Goal: Information Seeking & Learning: Learn about a topic

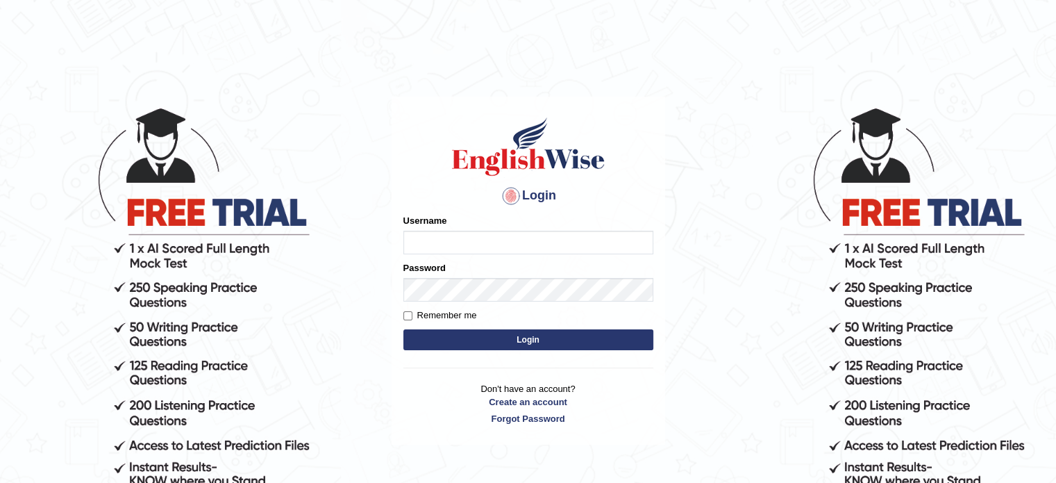
type input "tusaralom"
click at [407, 312] on input "Remember me" at bounding box center [407, 315] width 9 height 9
checkbox input "true"
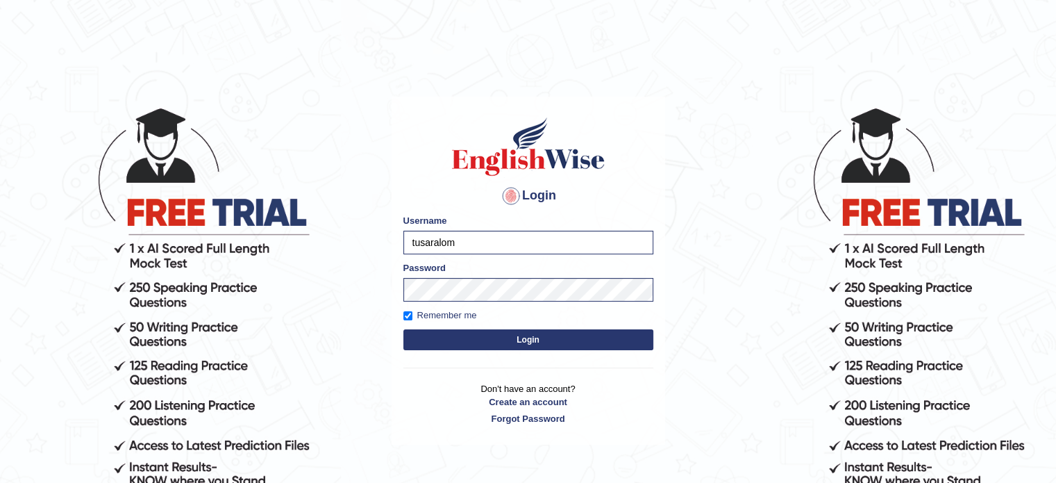
click at [483, 336] on button "Login" at bounding box center [528, 339] width 250 height 21
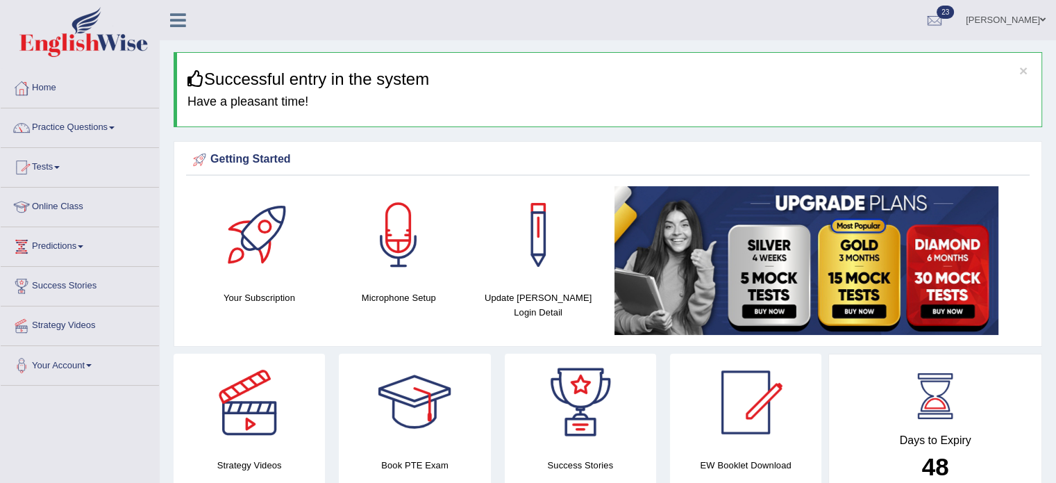
click at [116, 122] on link "Practice Questions" at bounding box center [80, 125] width 158 height 35
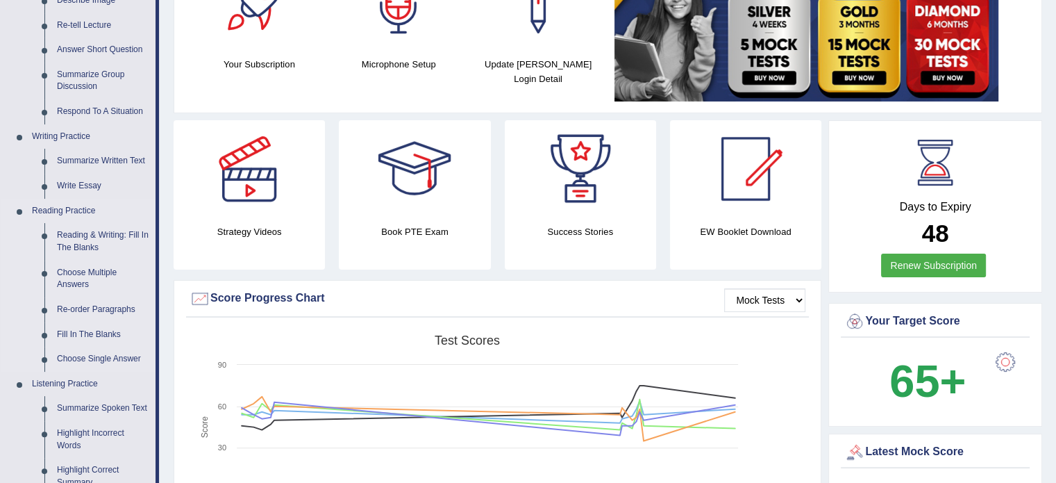
scroll to position [233, 0]
click at [67, 208] on link "Reading Practice" at bounding box center [91, 211] width 130 height 25
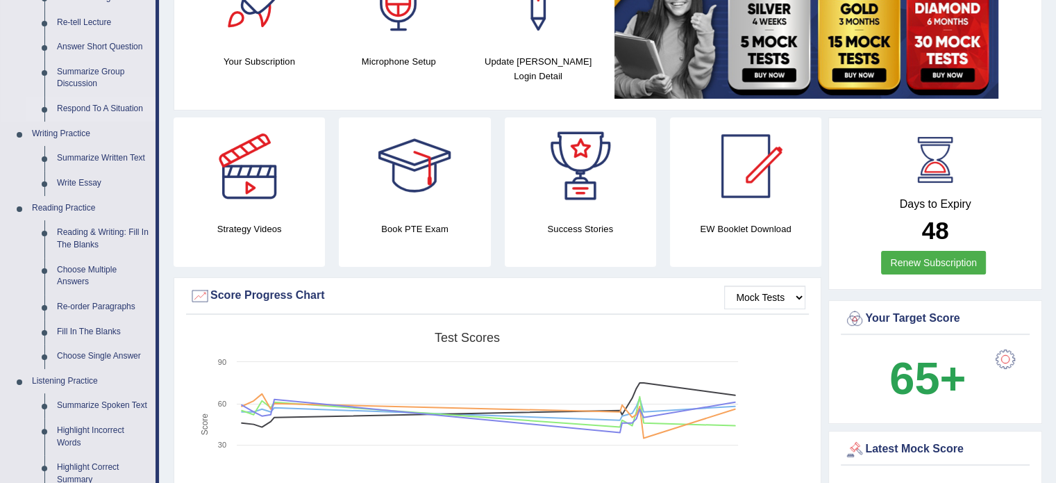
scroll to position [237, 0]
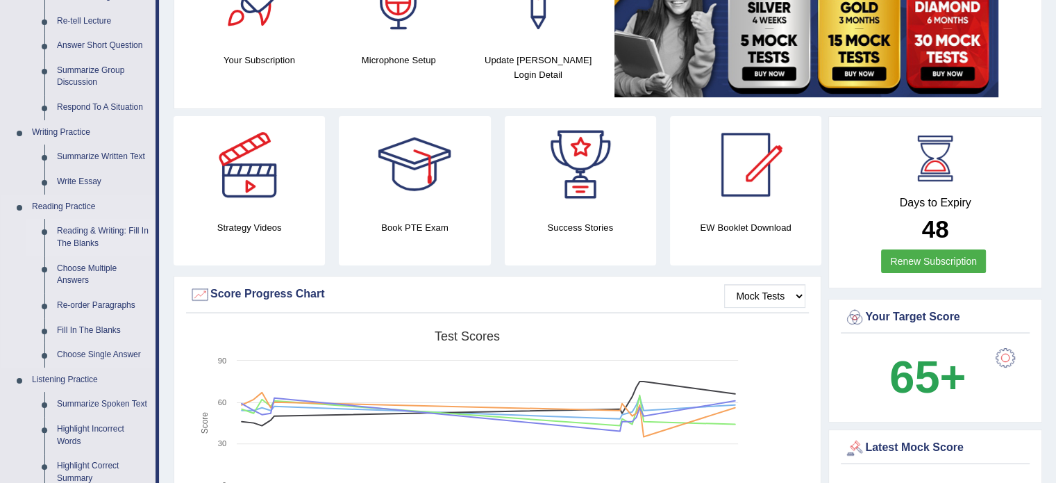
click at [107, 233] on link "Reading & Writing: Fill In The Blanks" at bounding box center [103, 237] width 105 height 37
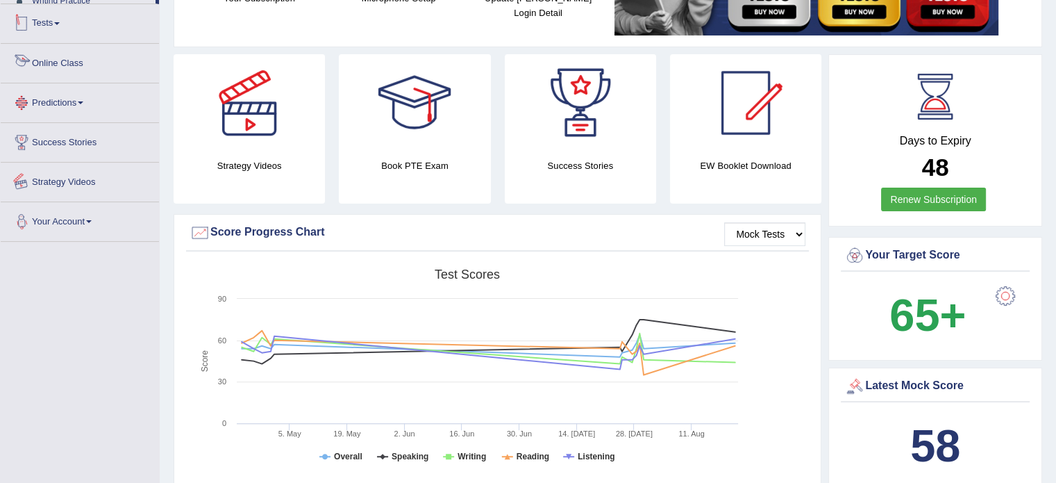
scroll to position [408, 0]
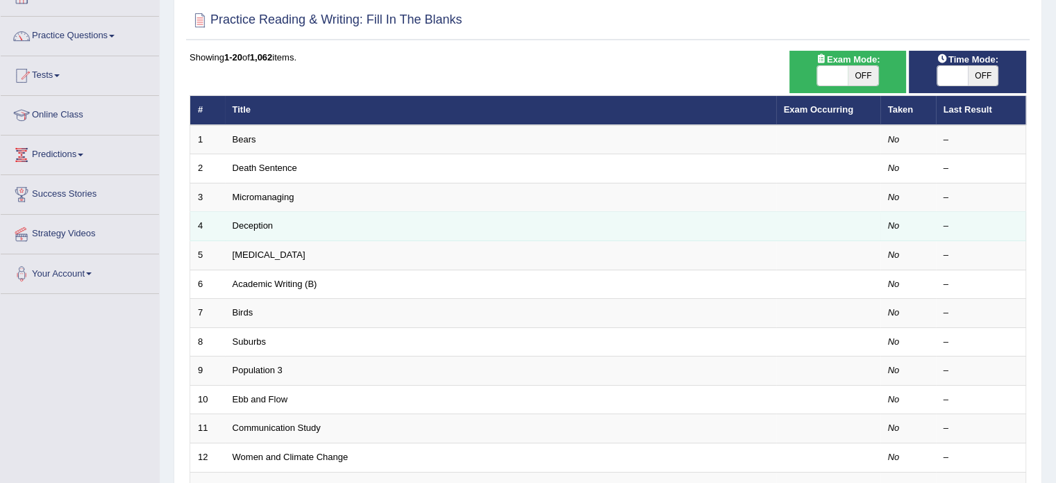
scroll to position [94, 0]
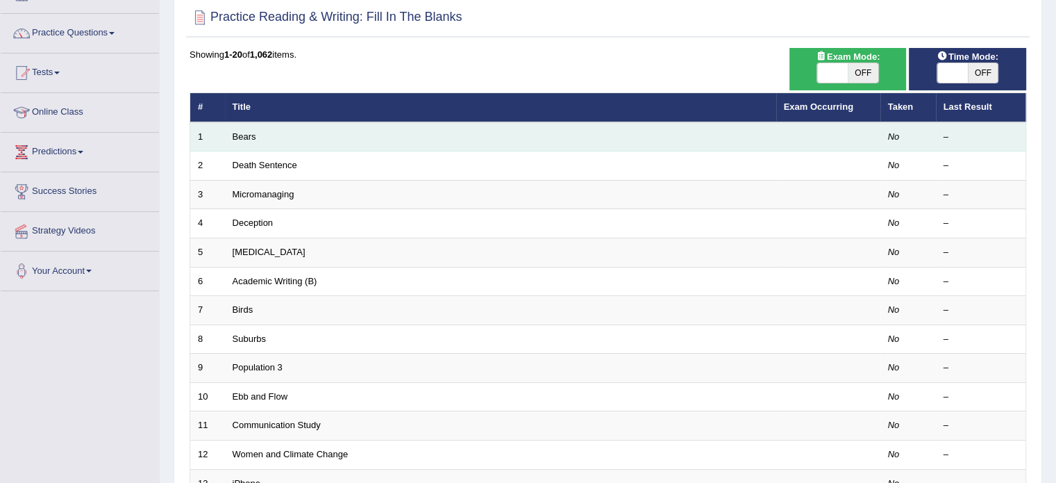
click at [479, 133] on td "Bears" at bounding box center [500, 136] width 551 height 29
click at [244, 138] on link "Bears" at bounding box center [245, 136] width 24 height 10
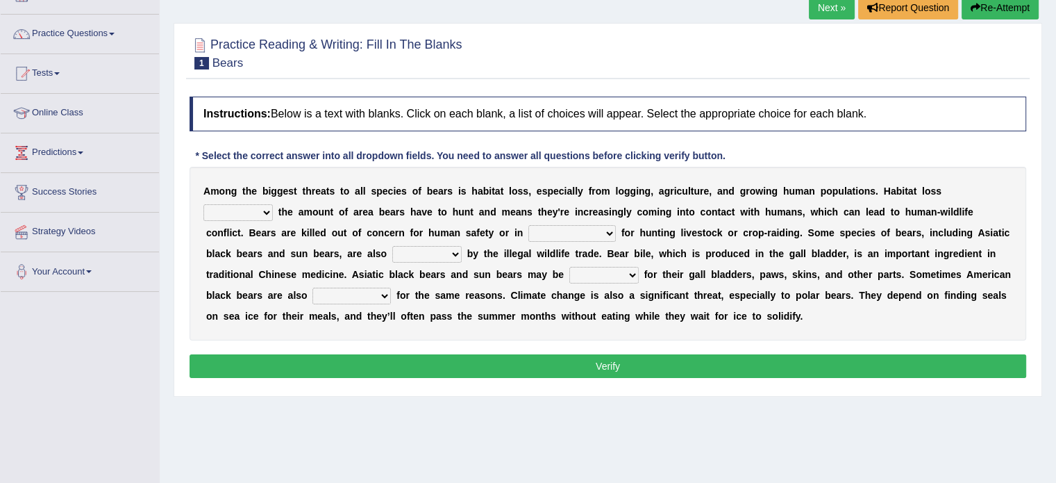
scroll to position [94, 0]
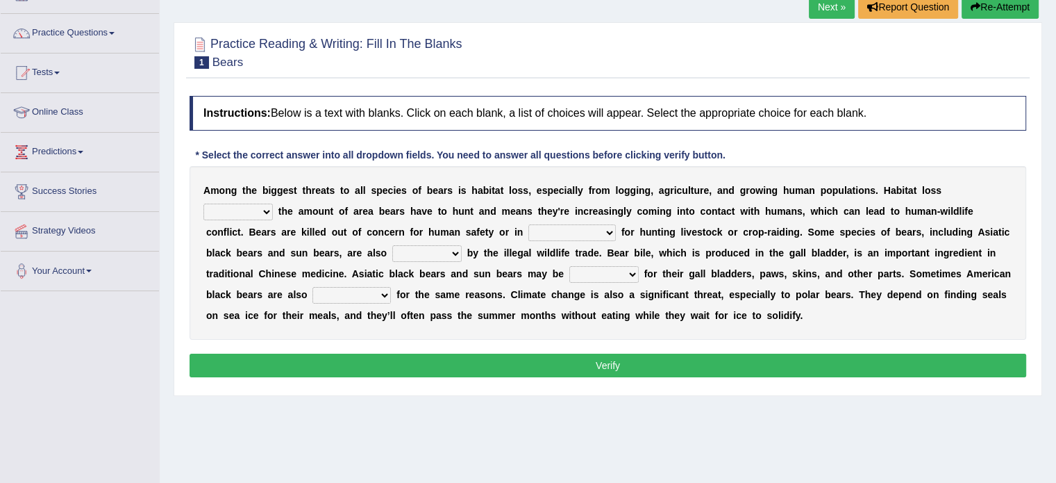
click at [269, 208] on select "increases reduces complies interacts" at bounding box center [237, 211] width 69 height 17
select select "interacts"
click at [203, 203] on select "increases reduces complies interacts" at bounding box center [237, 211] width 69 height 17
click at [609, 231] on select "coalition retaliation appreciation disinformation" at bounding box center [571, 232] width 87 height 17
select select "coalition"
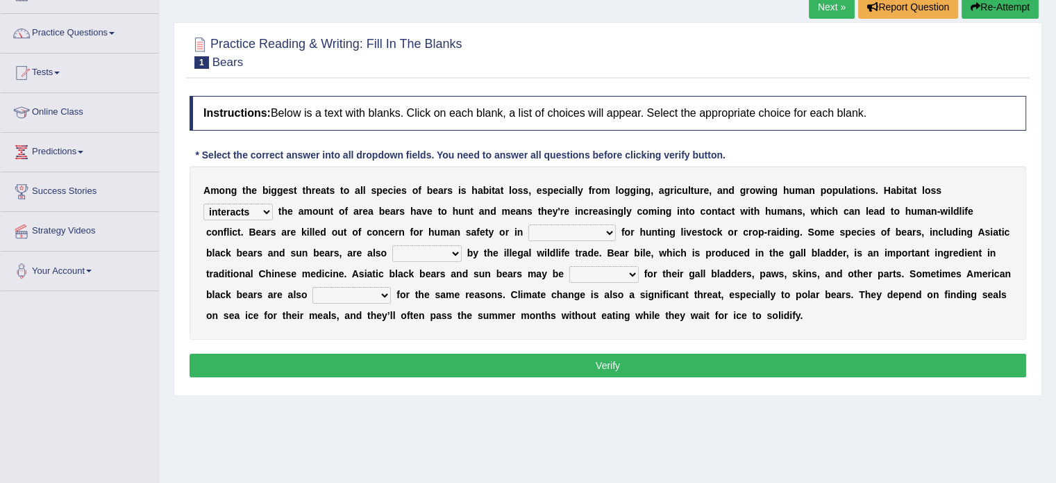
click at [528, 224] on select "coalition retaliation appreciation disinformation" at bounding box center [571, 232] width 87 height 17
click at [457, 251] on select "protected prohibited fattened threatened" at bounding box center [426, 253] width 69 height 17
select select "threatened"
click at [392, 245] on select "protected prohibited fattened threatened" at bounding box center [426, 253] width 69 height 17
click at [630, 269] on select "poached squelched coached blenched" at bounding box center [603, 274] width 69 height 17
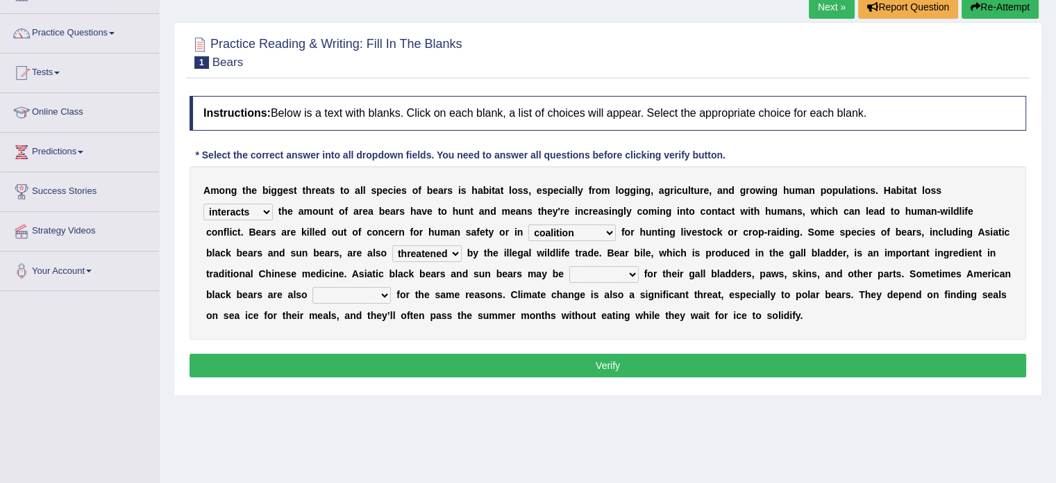
select select "poached"
click at [569, 266] on select "poached squelched coached blenched" at bounding box center [603, 274] width 69 height 17
click at [383, 294] on select "begot foreseen encountered targeted" at bounding box center [351, 295] width 78 height 17
select select "targeted"
click at [312, 287] on select "begot foreseen encountered targeted" at bounding box center [351, 295] width 78 height 17
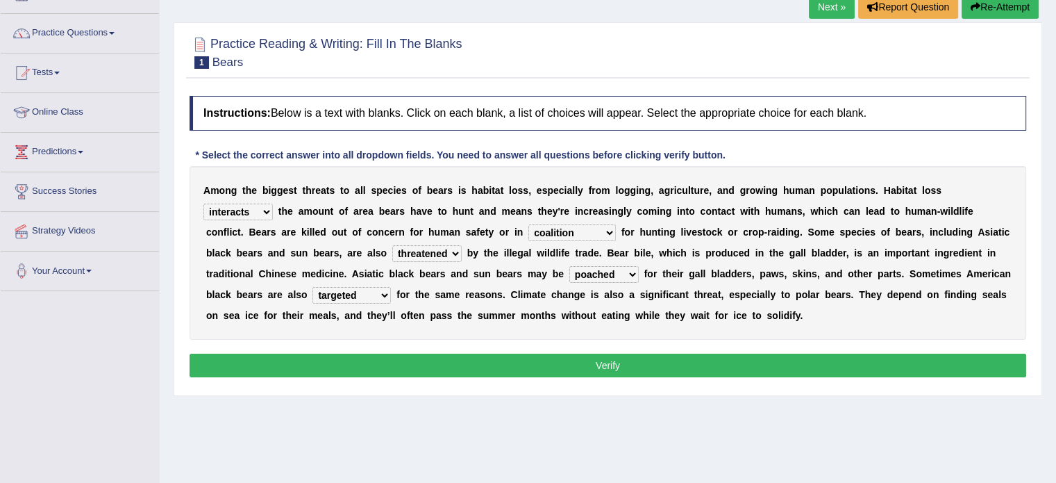
click at [444, 363] on button "Verify" at bounding box center [608, 365] width 837 height 24
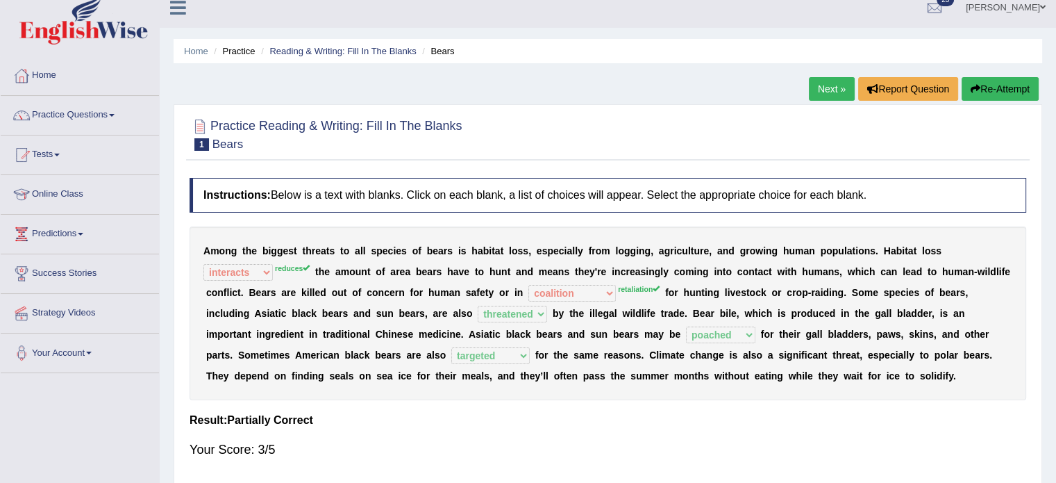
scroll to position [8, 0]
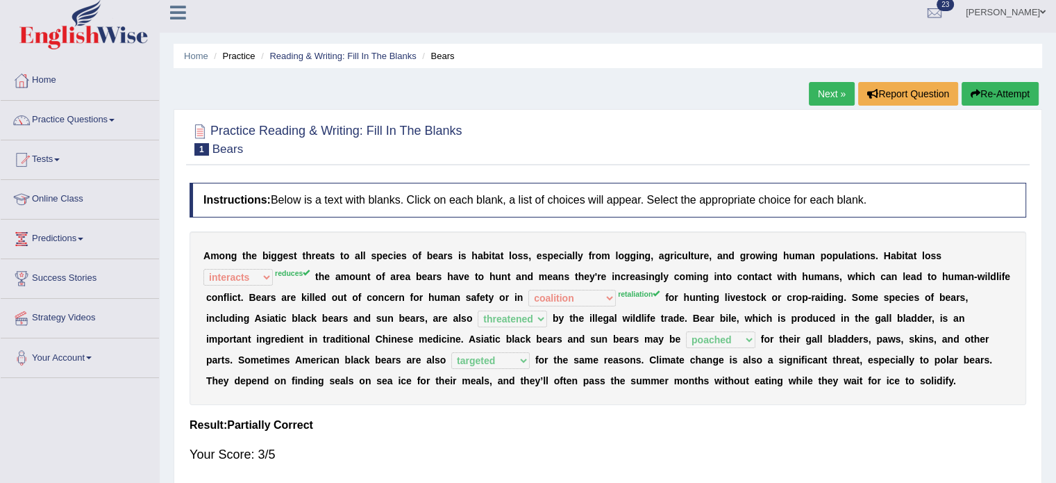
click at [994, 96] on button "Re-Attempt" at bounding box center [1000, 94] width 77 height 24
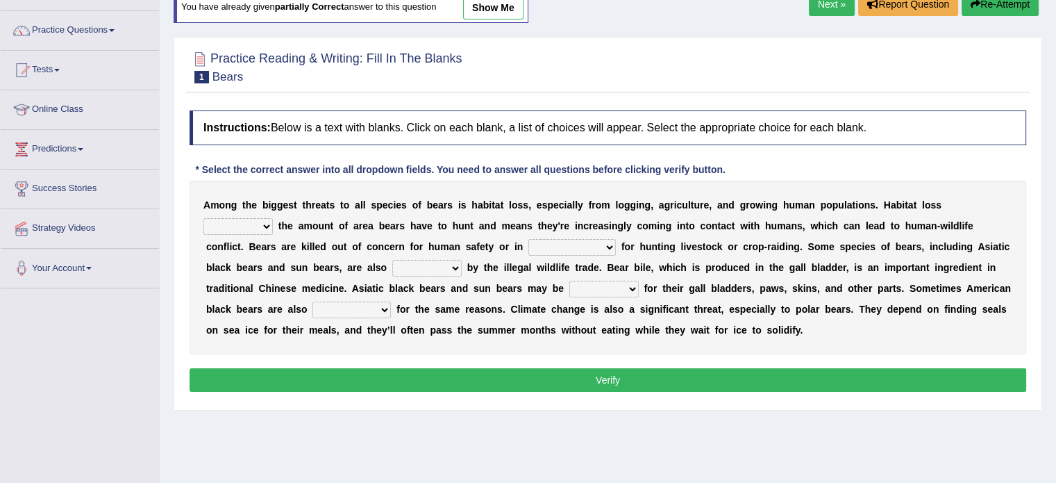
click at [267, 222] on select "increases reduces complies interacts" at bounding box center [237, 226] width 69 height 17
select select "reduces"
click at [203, 218] on select "increases reduces complies interacts" at bounding box center [237, 226] width 69 height 17
click at [602, 243] on select "coalition retaliation appreciation disinformation" at bounding box center [571, 247] width 87 height 17
select select "retaliation"
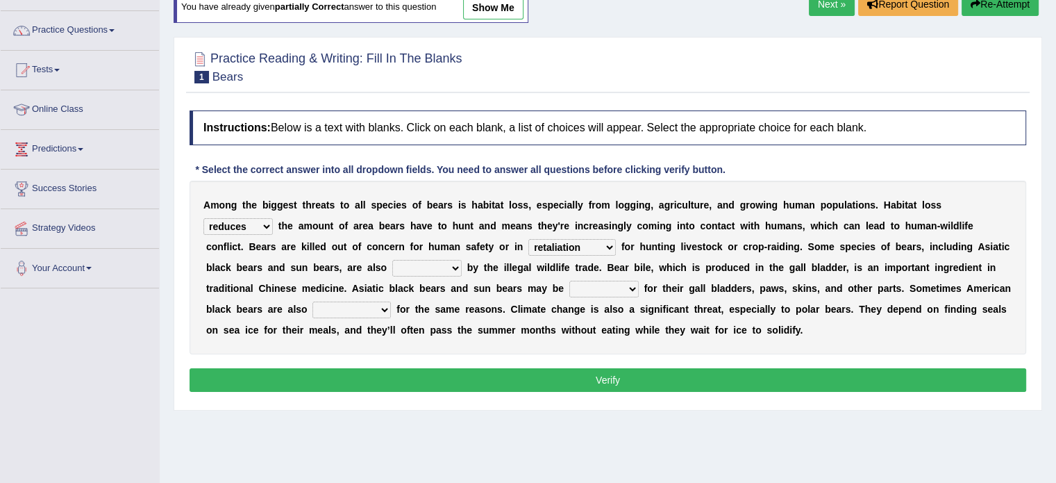
click at [528, 239] on select "coalition retaliation appreciation disinformation" at bounding box center [571, 247] width 87 height 17
click at [458, 265] on select "protected prohibited fattened threatened" at bounding box center [426, 268] width 69 height 17
select select "threatened"
click at [392, 260] on select "protected prohibited fattened threatened" at bounding box center [426, 268] width 69 height 17
click at [634, 287] on select "poached squelched coached blenched" at bounding box center [603, 289] width 69 height 17
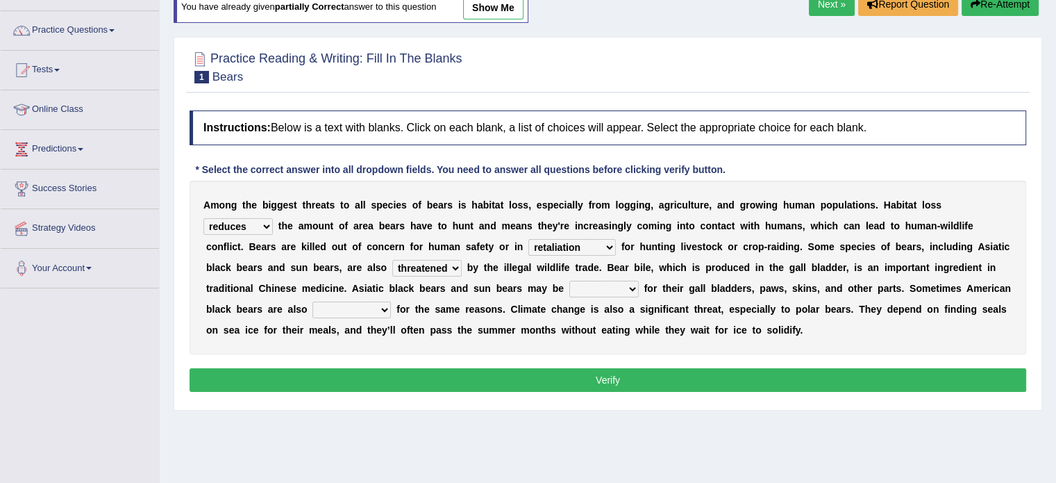
select select "poached"
click at [569, 281] on select "poached squelched coached blenched" at bounding box center [603, 289] width 69 height 17
click at [386, 306] on select "begot foreseen encountered targeted" at bounding box center [351, 309] width 78 height 17
select select "targeted"
click at [312, 301] on select "begot foreseen encountered targeted" at bounding box center [351, 309] width 78 height 17
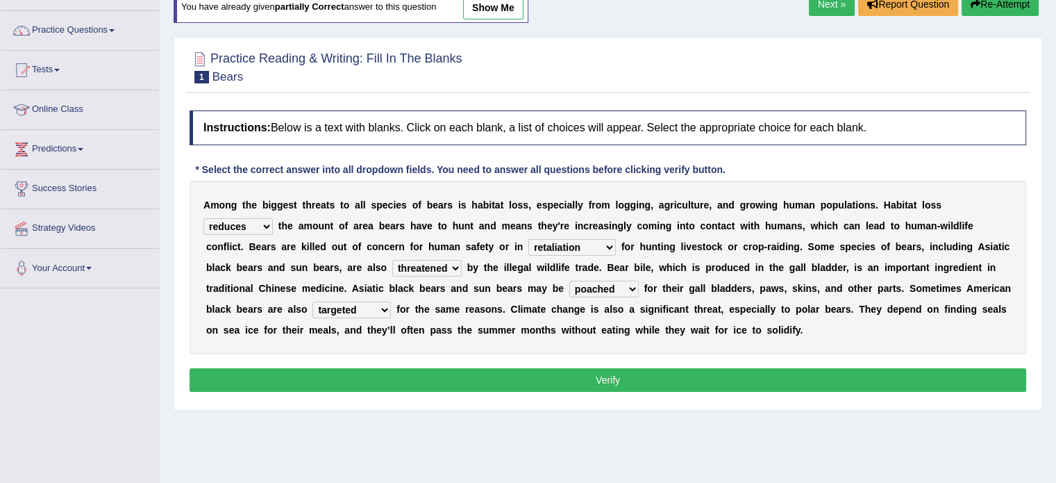
click at [422, 369] on button "Verify" at bounding box center [608, 380] width 837 height 24
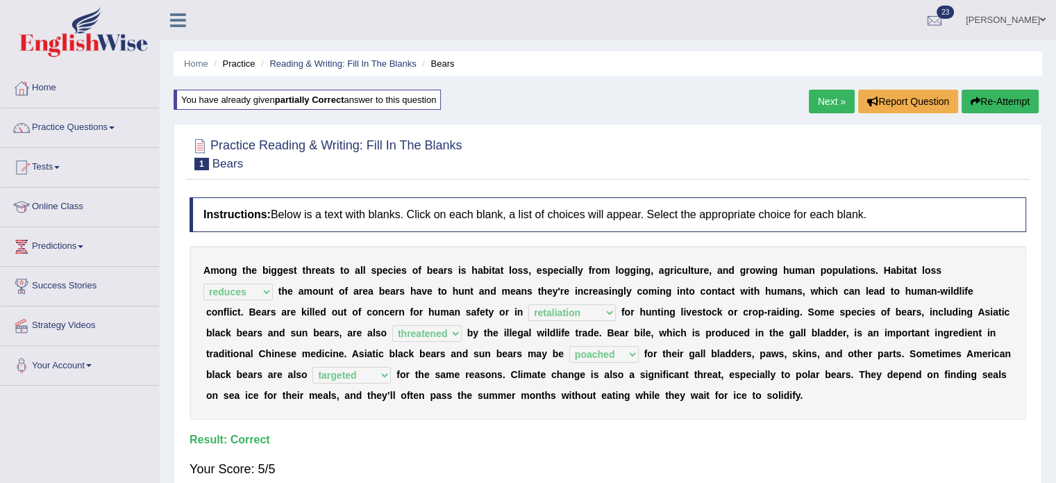
click at [821, 101] on link "Next »" at bounding box center [832, 102] width 46 height 24
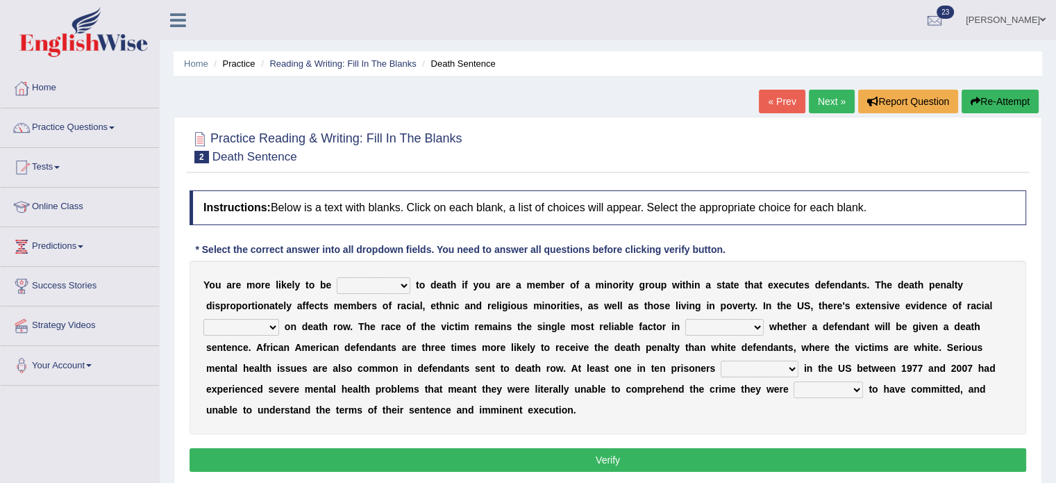
click at [399, 286] on select "penalized blamed complained sentenced" at bounding box center [374, 285] width 74 height 17
select select "penalized"
click at [337, 277] on select "penalized blamed complained sentenced" at bounding box center [374, 285] width 74 height 17
click at [271, 326] on select "bias equality appearance background" at bounding box center [241, 327] width 76 height 17
select select "background"
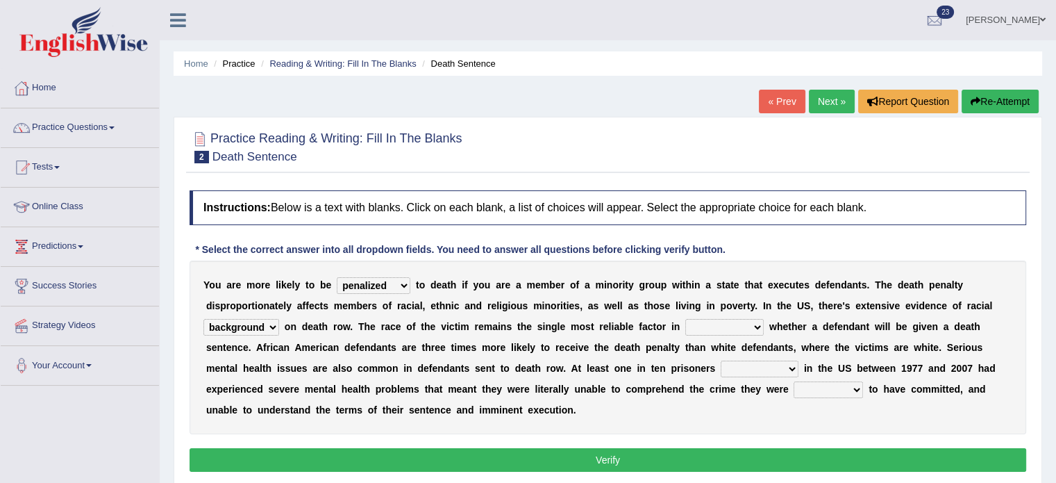
click at [203, 319] on select "bias equality appearance background" at bounding box center [241, 327] width 76 height 17
click at [756, 326] on select "determining adjoining undermining examining" at bounding box center [724, 327] width 78 height 17
select select "determining"
click at [685, 319] on select "determining adjoining undermining examining" at bounding box center [724, 327] width 78 height 17
click at [800, 362] on b at bounding box center [802, 367] width 6 height 11
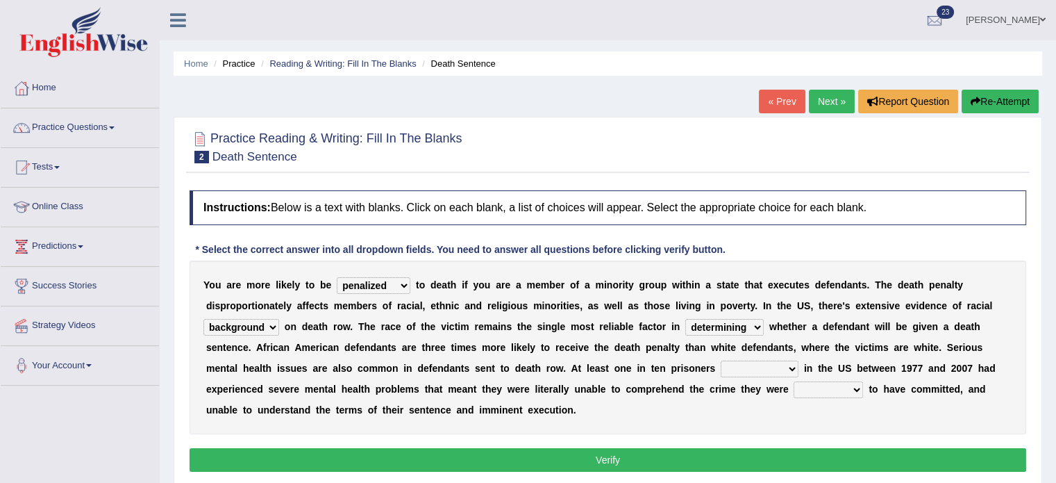
click at [792, 366] on select "electrocuted persecuted executed captured" at bounding box center [760, 368] width 78 height 17
select select "executed"
click at [721, 360] on select "electrocuted persecuted executed captured" at bounding box center [760, 368] width 78 height 17
click at [858, 385] on select "alleged acclaimed persuaded claimed" at bounding box center [828, 389] width 69 height 17
select select "claimed"
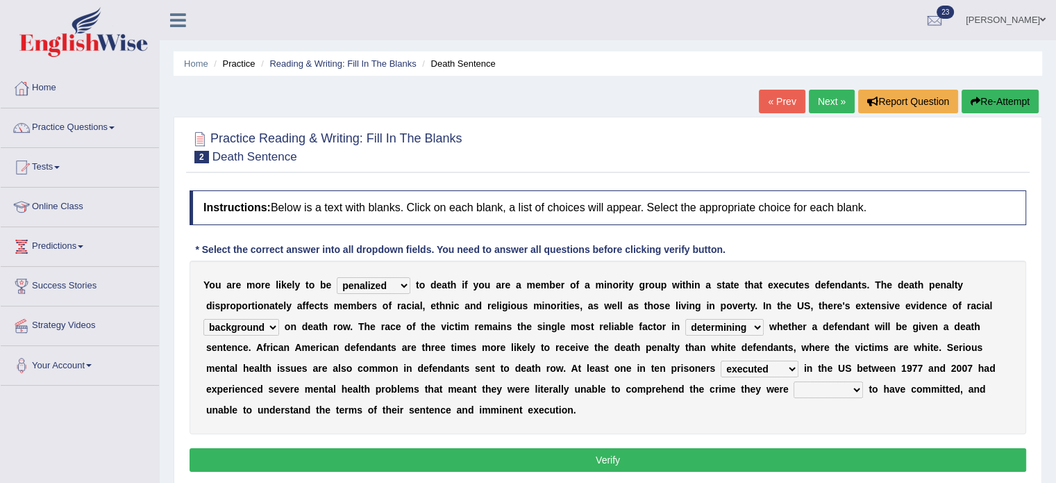
click at [794, 381] on select "alleged acclaimed persuaded claimed" at bounding box center [828, 389] width 69 height 17
click at [789, 454] on button "Verify" at bounding box center [608, 460] width 837 height 24
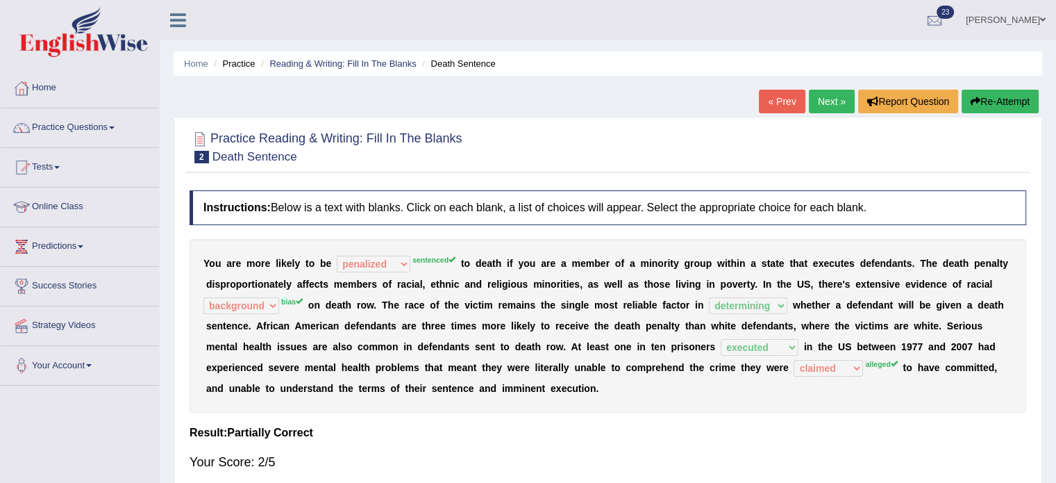
click at [1009, 94] on button "Re-Attempt" at bounding box center [1000, 102] width 77 height 24
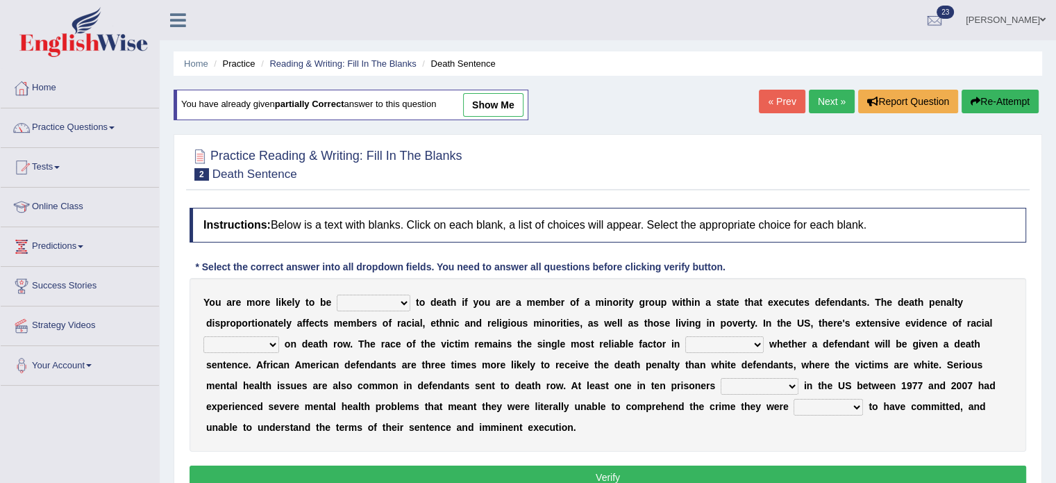
click at [407, 299] on select "penalized blamed complained sentenced" at bounding box center [374, 302] width 74 height 17
select select "sentenced"
click at [337, 294] on select "penalized blamed complained sentenced" at bounding box center [374, 302] width 74 height 17
click at [269, 341] on select "bias equality appearance background" at bounding box center [241, 344] width 76 height 17
select select "bias"
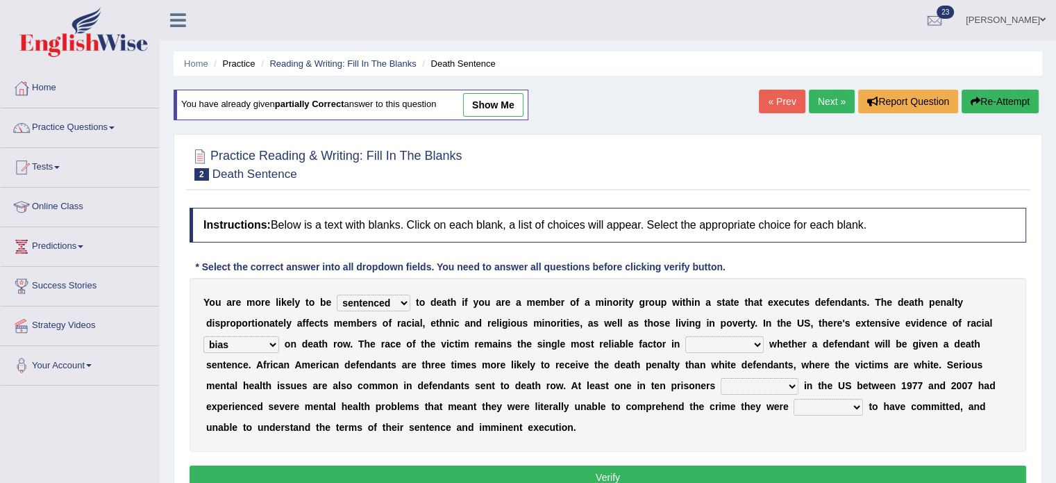
click at [203, 336] on select "bias equality appearance background" at bounding box center [241, 344] width 76 height 17
click at [759, 340] on select "determining adjoining undermining examining" at bounding box center [724, 344] width 78 height 17
select select "determining"
click at [685, 336] on select "determining adjoining undermining examining" at bounding box center [724, 344] width 78 height 17
click at [794, 383] on select "electrocuted persecuted executed captured" at bounding box center [760, 386] width 78 height 17
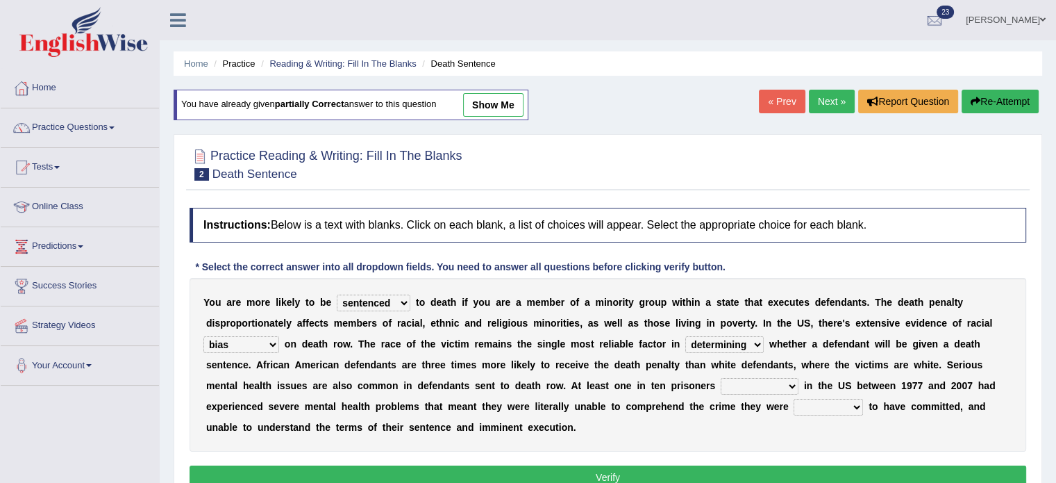
select select "executed"
click at [721, 378] on select "electrocuted persecuted executed captured" at bounding box center [760, 386] width 78 height 17
click at [851, 404] on select "alleged acclaimed persuaded claimed" at bounding box center [828, 407] width 69 height 17
select select "alleged"
click at [794, 399] on select "alleged acclaimed persuaded claimed" at bounding box center [828, 407] width 69 height 17
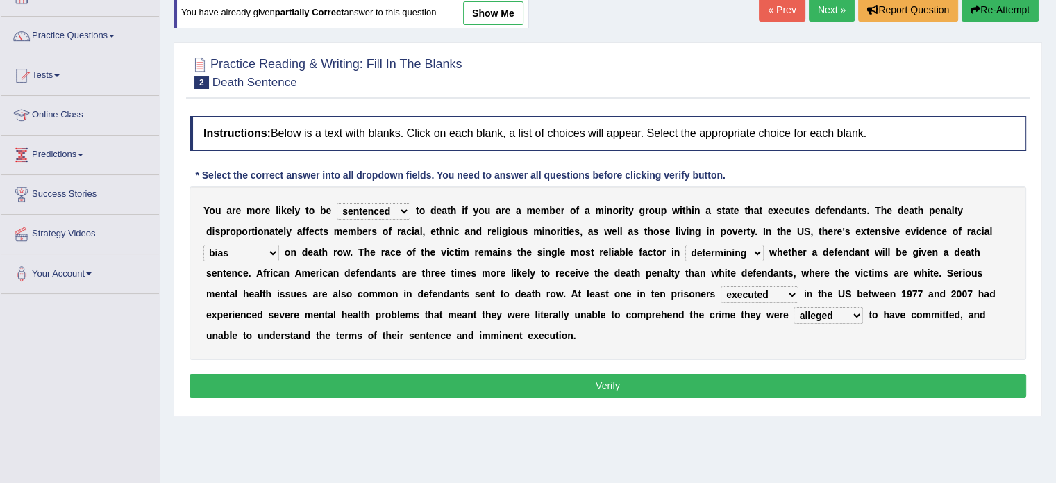
scroll to position [94, 0]
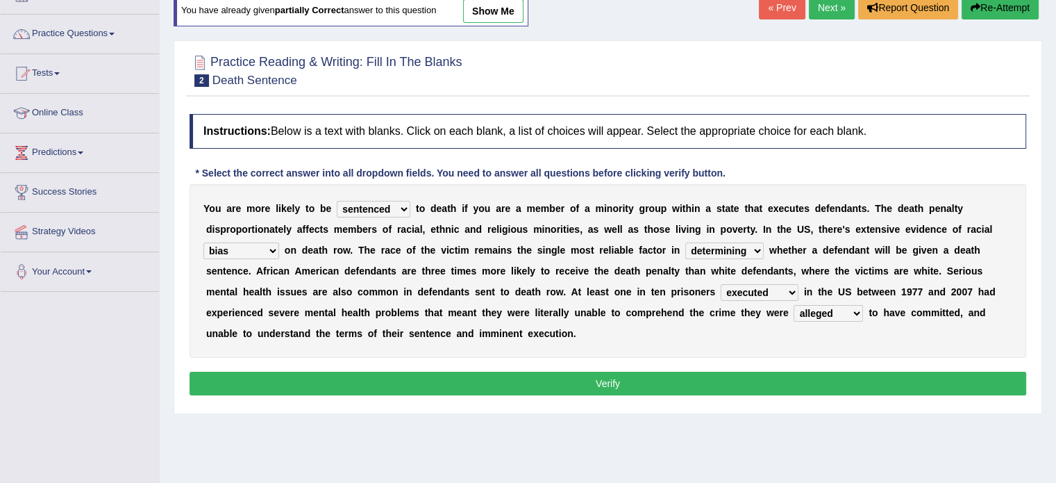
click at [702, 383] on button "Verify" at bounding box center [608, 383] width 837 height 24
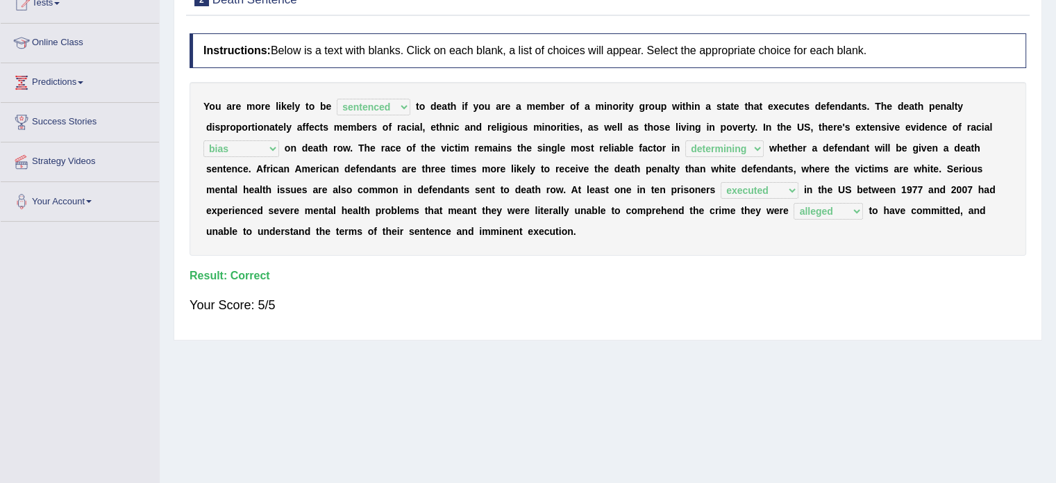
scroll to position [0, 0]
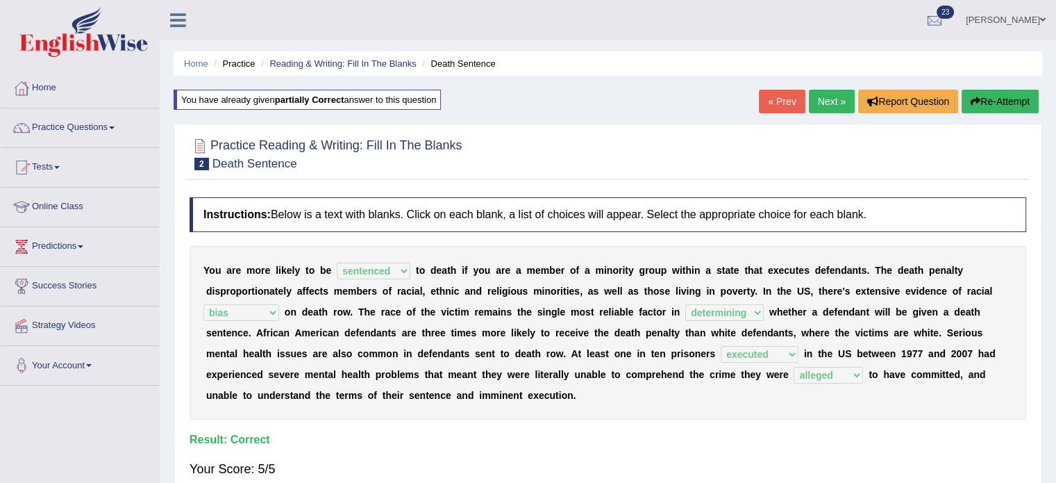
click at [997, 105] on button "Re-Attempt" at bounding box center [1000, 102] width 77 height 24
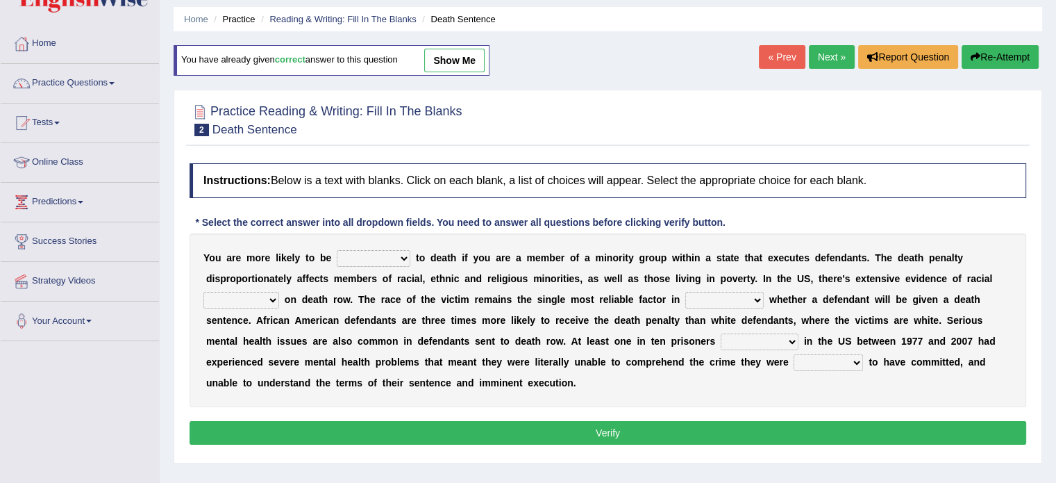
scroll to position [58, 0]
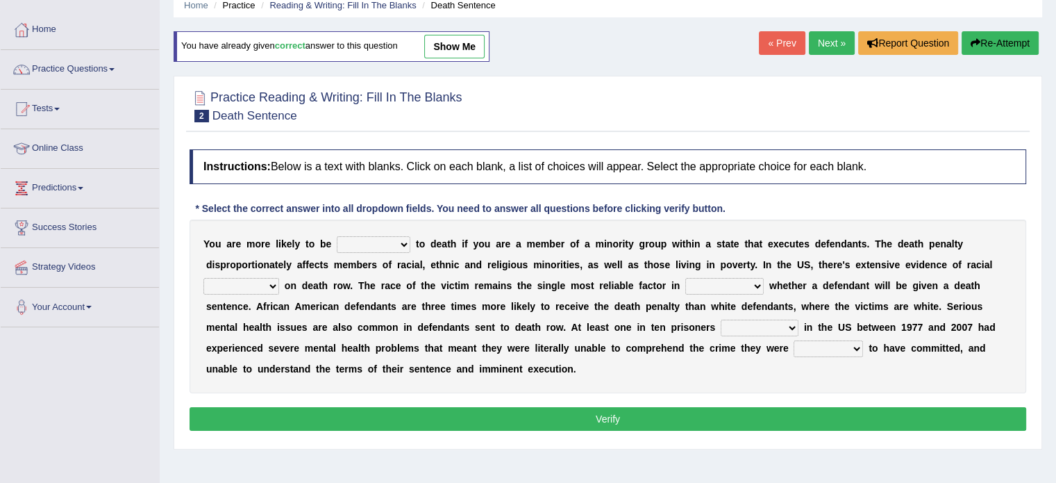
click at [405, 240] on select "penalized blamed complained sentenced" at bounding box center [374, 244] width 74 height 17
select select "sentenced"
click at [337, 236] on select "penalized blamed complained sentenced" at bounding box center [374, 244] width 74 height 17
click at [276, 281] on select "bias equality appearance background" at bounding box center [241, 286] width 76 height 17
select select "bias"
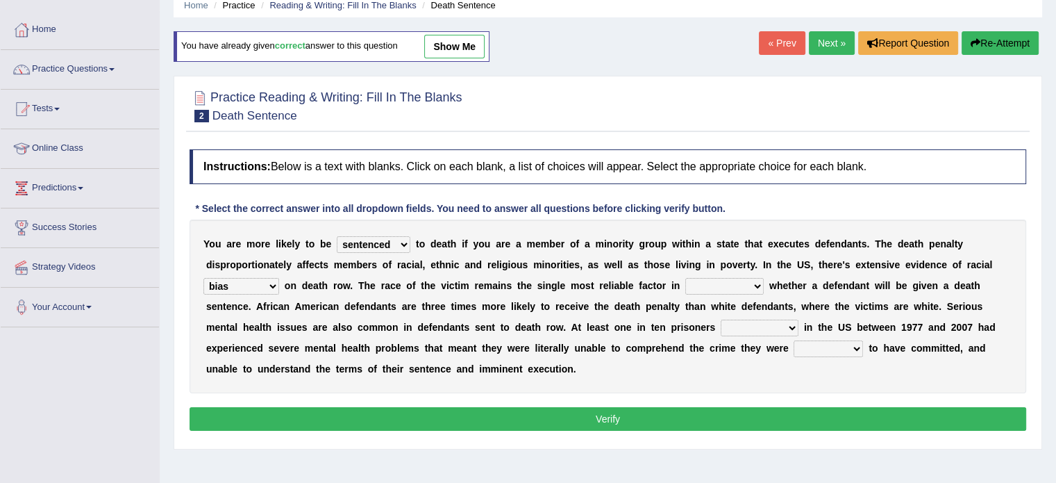
click at [203, 278] on select "bias equality appearance background" at bounding box center [241, 286] width 76 height 17
click at [756, 285] on select "determining adjoining undermining examining" at bounding box center [724, 286] width 78 height 17
select select "determining"
click at [685, 278] on select "determining adjoining undermining examining" at bounding box center [724, 286] width 78 height 17
click at [788, 319] on select "electrocuted persecuted executed captured" at bounding box center [760, 327] width 78 height 17
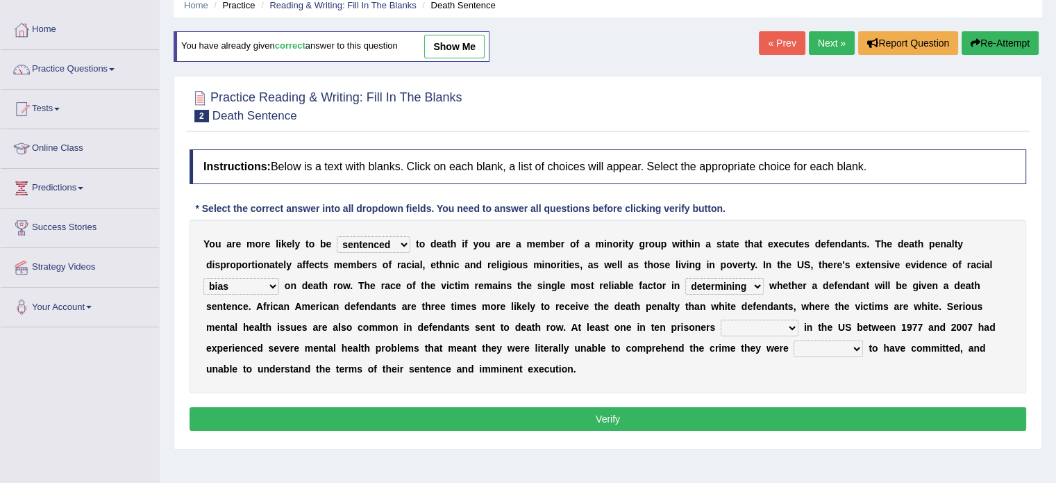
select select "executed"
click at [721, 319] on select "electrocuted persecuted executed captured" at bounding box center [760, 327] width 78 height 17
click at [864, 339] on div "Y o u a r e m o r e l i k e l y t o b e penalized blamed complained sentenced t…" at bounding box center [608, 306] width 837 height 174
click at [859, 343] on select "alleged acclaimed persuaded claimed" at bounding box center [828, 348] width 69 height 17
select select "alleged"
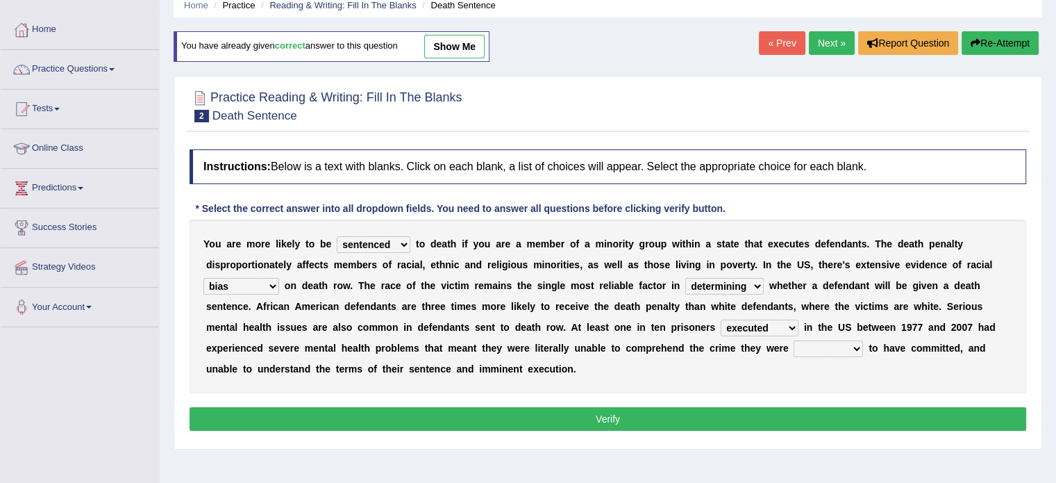
click at [794, 340] on select "alleged acclaimed persuaded claimed" at bounding box center [828, 348] width 69 height 17
click at [858, 346] on select "alleged acclaimed persuaded claimed" at bounding box center [828, 348] width 69 height 17
click at [896, 362] on div "Y o u a r e m o r e l i k e l y t o b e penalized blamed complained sentenced t…" at bounding box center [608, 306] width 837 height 174
click at [778, 408] on button "Verify" at bounding box center [608, 419] width 837 height 24
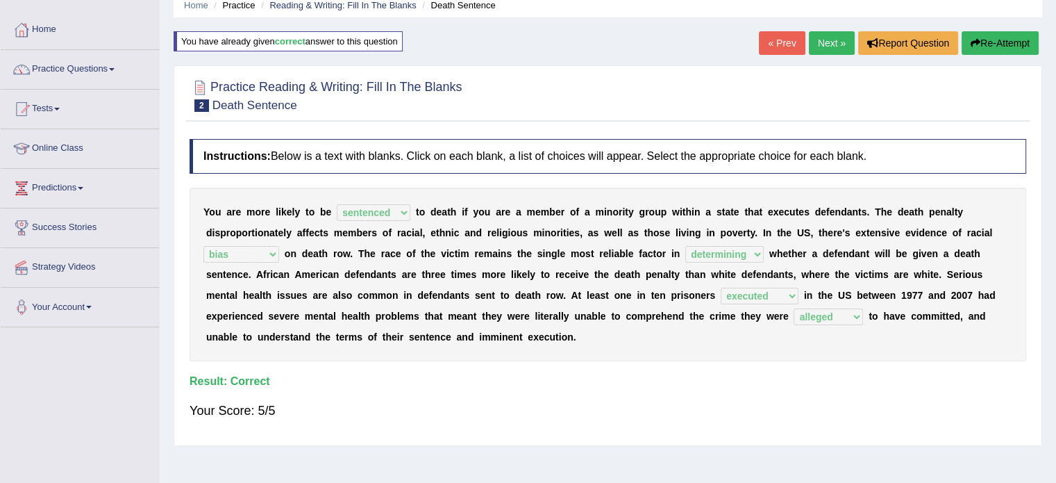
click at [830, 44] on link "Next »" at bounding box center [832, 43] width 46 height 24
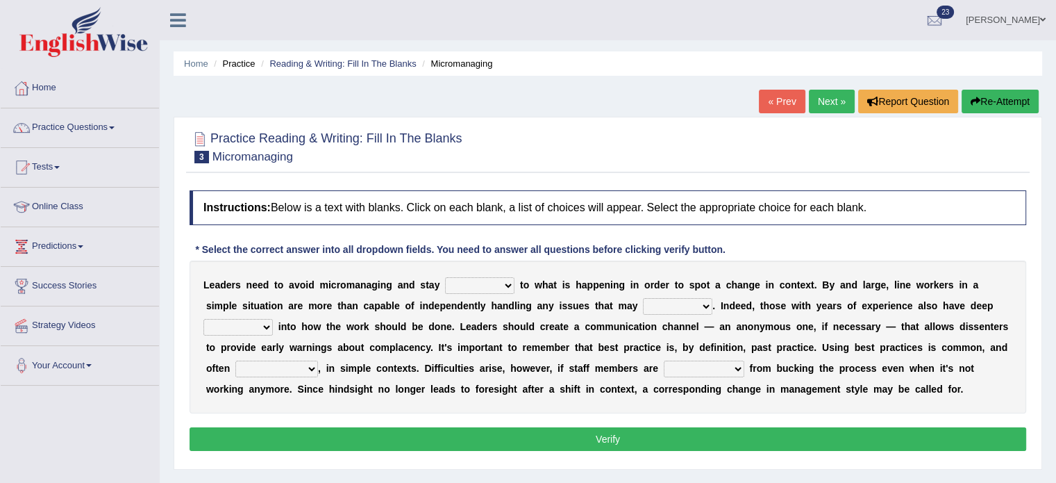
click at [508, 281] on select "complied connected precise concise" at bounding box center [479, 285] width 69 height 17
select select "connected"
click at [445, 277] on select "complied connected precise concise" at bounding box center [479, 285] width 69 height 17
click at [703, 305] on select "apprise rise encounter arise" at bounding box center [677, 306] width 69 height 17
select select "encounter"
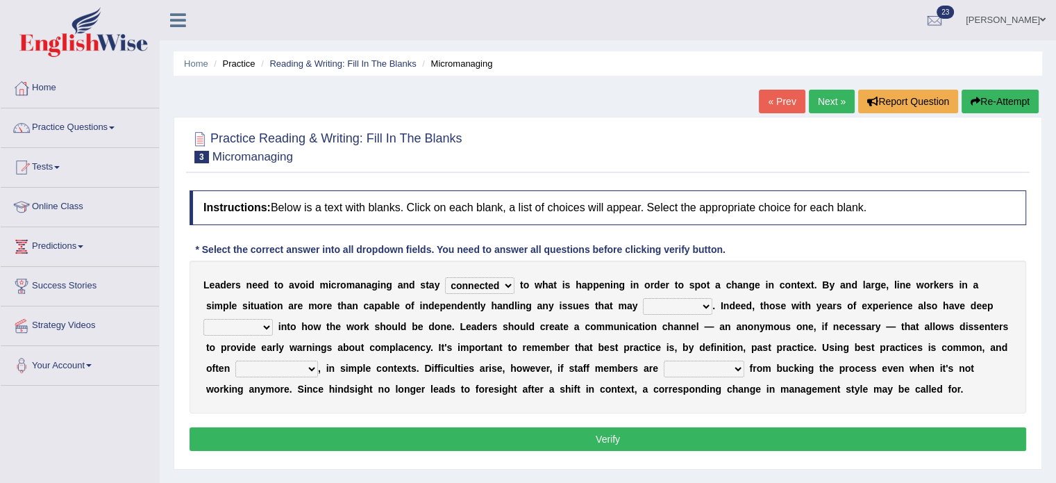
click at [643, 298] on select "apprise rise encounter arise" at bounding box center [677, 306] width 69 height 17
click at [275, 321] on b at bounding box center [276, 326] width 6 height 11
click at [265, 324] on select "incursion insight indignity indication" at bounding box center [237, 327] width 69 height 17
click at [203, 319] on select "incursion insight indignity indication" at bounding box center [237, 327] width 69 height 17
click at [263, 326] on select "incursion insight indignity indication" at bounding box center [237, 327] width 69 height 17
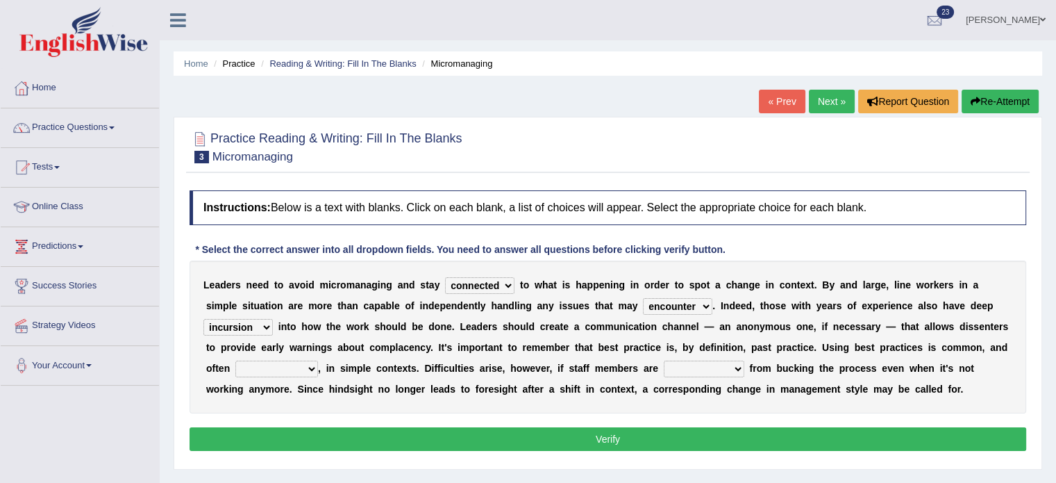
click at [203, 319] on select "incursion insight indignity indication" at bounding box center [237, 327] width 69 height 17
click at [267, 324] on select "incursion insight indignity indication" at bounding box center [237, 327] width 69 height 17
select select "incursion"
click at [203, 319] on select "incursion insight indignity indication" at bounding box center [237, 327] width 69 height 17
click at [303, 368] on select "inappropriate apprehensive appropriate forbidden" at bounding box center [276, 368] width 83 height 17
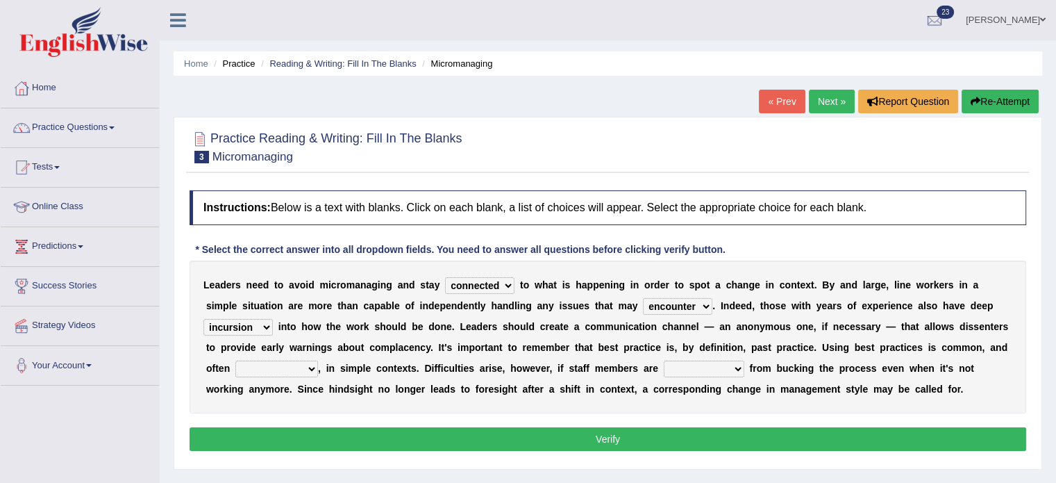
select select "appropriate"
click at [235, 360] on select "inappropriate apprehensive appropriate forbidden" at bounding box center [276, 368] width 83 height 17
click at [739, 366] on select "disarranged disinclined discouraged disintegrated" at bounding box center [704, 368] width 81 height 17
select select "disintegrated"
click at [664, 360] on select "disarranged disinclined discouraged disintegrated" at bounding box center [704, 368] width 81 height 17
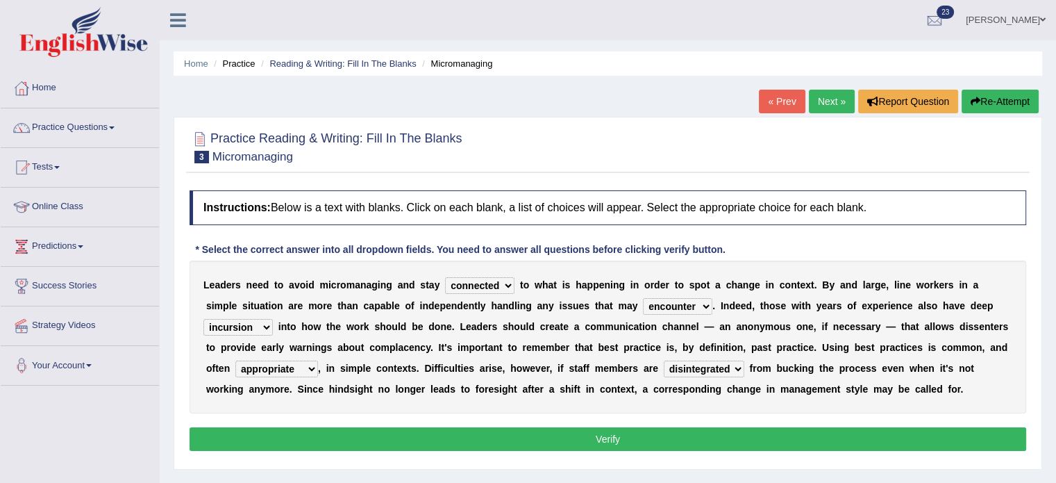
click at [622, 441] on button "Verify" at bounding box center [608, 439] width 837 height 24
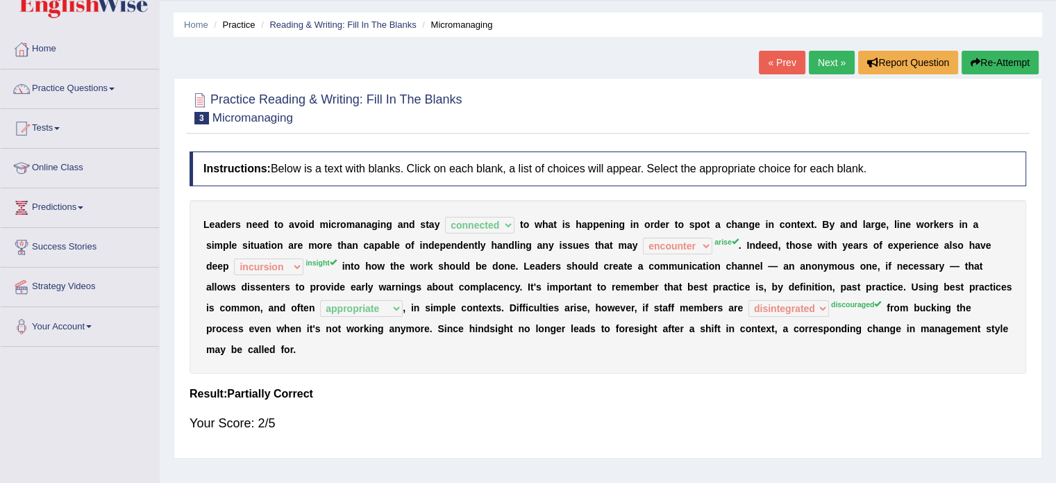
scroll to position [5, 0]
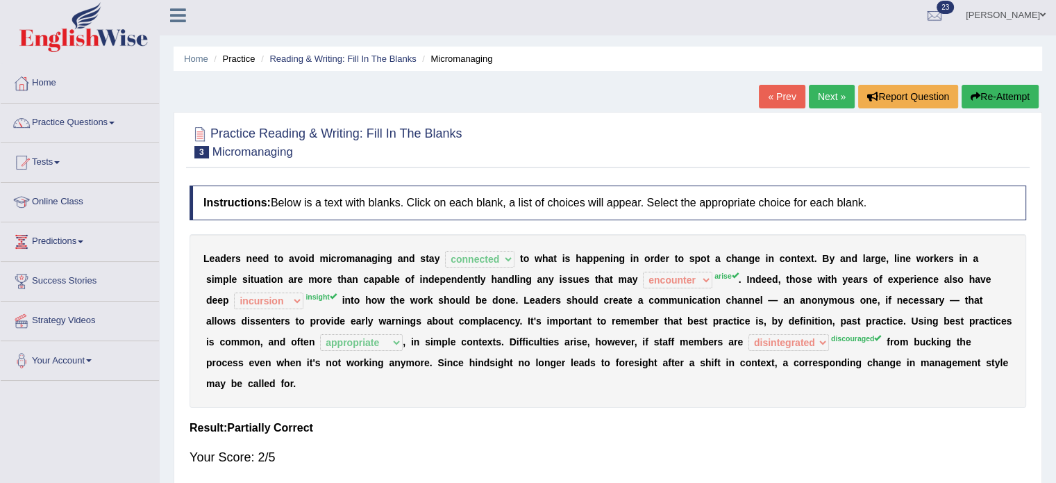
click at [1008, 92] on button "Re-Attempt" at bounding box center [1000, 97] width 77 height 24
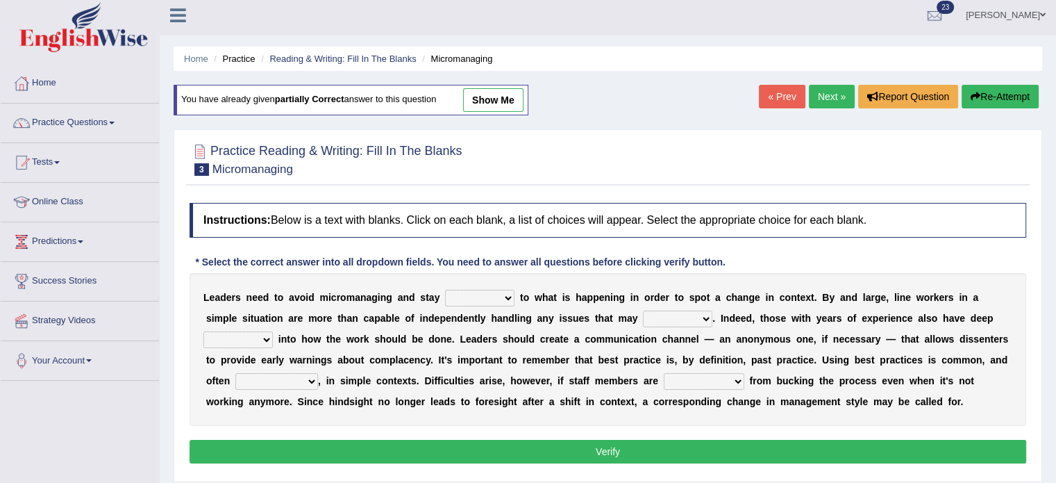
click at [508, 296] on select "complied connected precise concise" at bounding box center [479, 298] width 69 height 17
select select "connected"
click at [445, 290] on select "complied connected precise concise" at bounding box center [479, 298] width 69 height 17
click at [703, 316] on select "apprise rise encounter arise" at bounding box center [677, 318] width 69 height 17
select select "apprise"
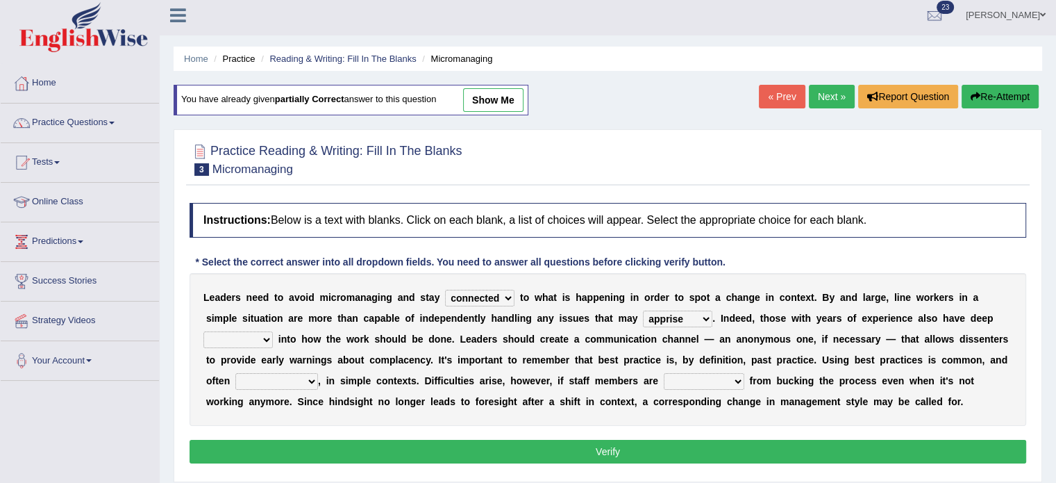
click at [643, 310] on select "apprise rise encounter arise" at bounding box center [677, 318] width 69 height 17
click at [265, 337] on select "incursion insight indignity indication" at bounding box center [237, 339] width 69 height 17
select select "insight"
click at [203, 331] on select "incursion insight indignity indication" at bounding box center [237, 339] width 69 height 17
click at [313, 380] on select "inappropriate apprehensive appropriate forbidden" at bounding box center [276, 381] width 83 height 17
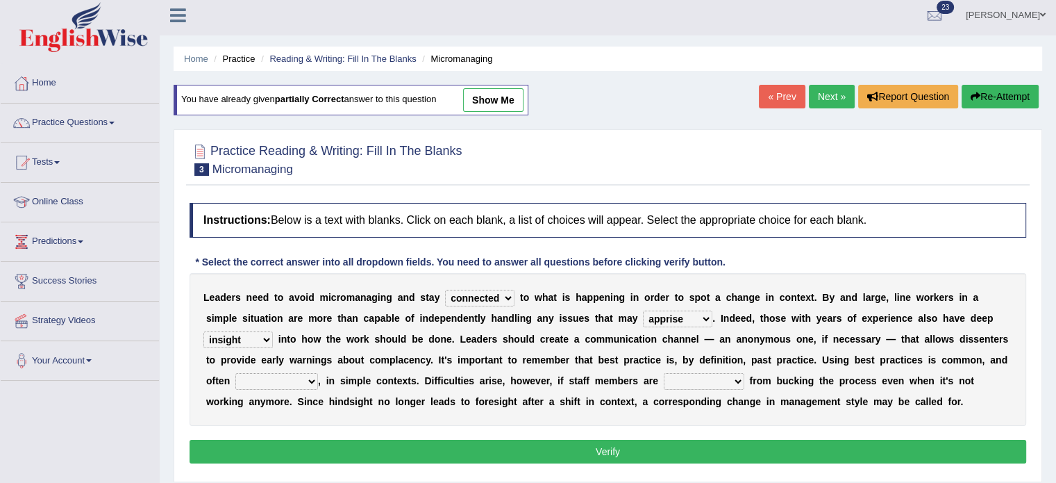
select select "appropriate"
click at [235, 373] on select "inappropriate apprehensive appropriate forbidden" at bounding box center [276, 381] width 83 height 17
click at [737, 377] on select "disarranged disinclined discouraged disintegrated" at bounding box center [704, 381] width 81 height 17
select select "discouraged"
click at [664, 373] on select "disarranged disinclined discouraged disintegrated" at bounding box center [704, 381] width 81 height 17
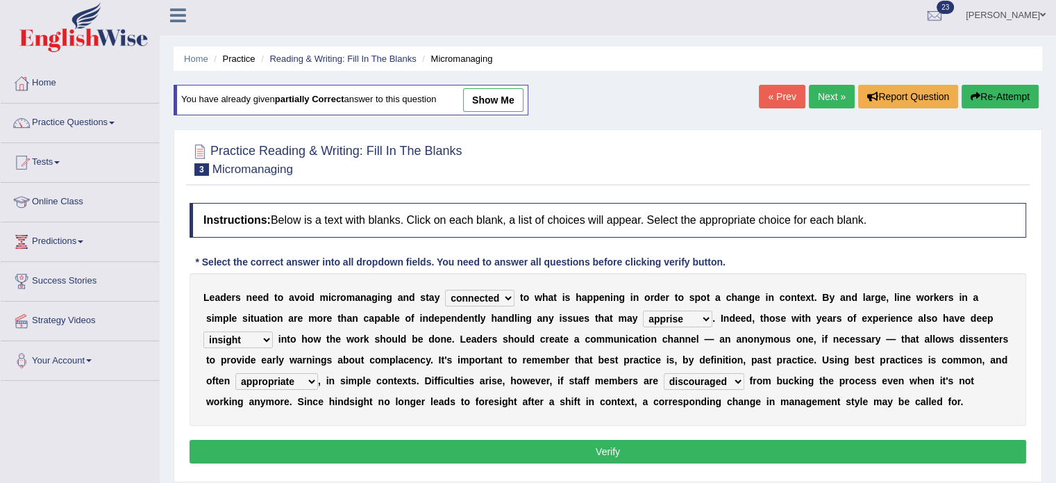
click at [706, 442] on button "Verify" at bounding box center [608, 452] width 837 height 24
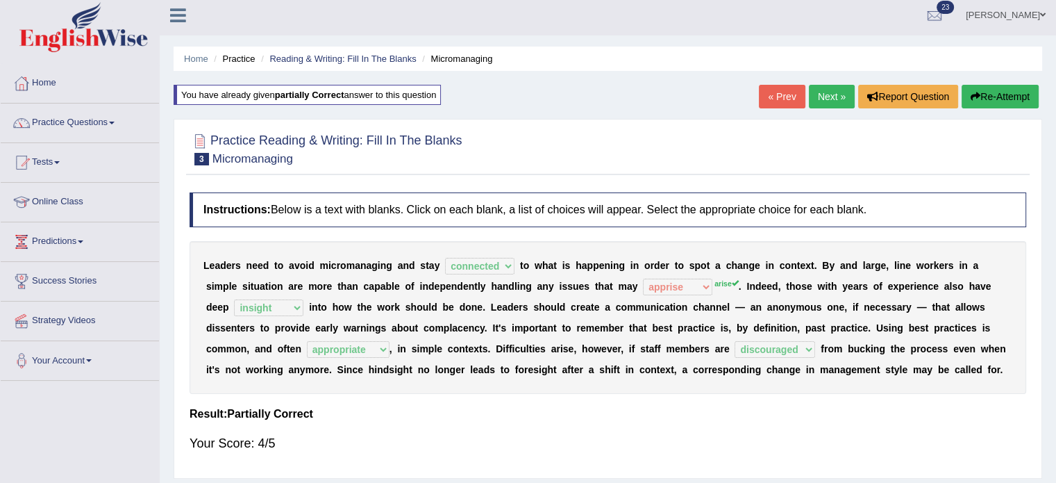
click at [994, 85] on button "Re-Attempt" at bounding box center [1000, 97] width 77 height 24
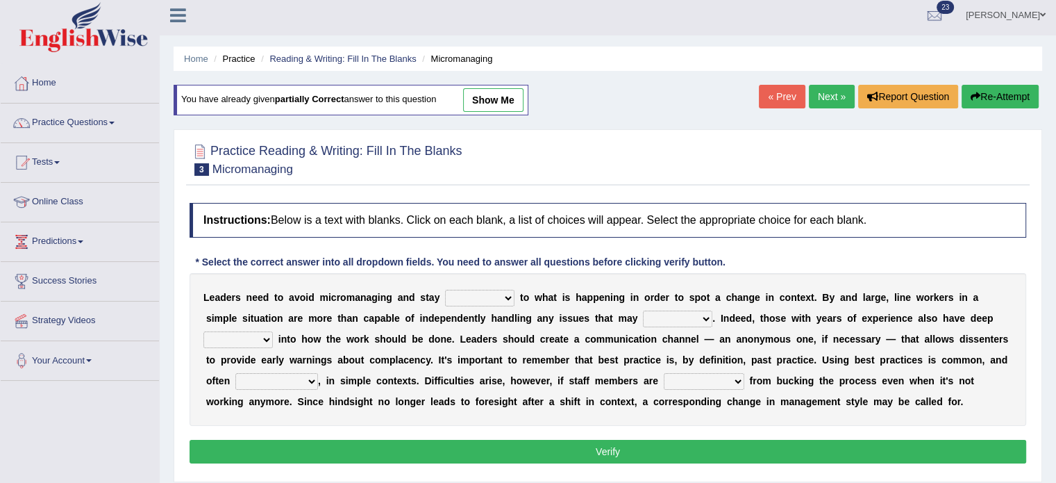
click at [504, 296] on select "complied connected precise concise" at bounding box center [479, 298] width 69 height 17
select select "connected"
click at [445, 290] on select "complied connected precise concise" at bounding box center [479, 298] width 69 height 17
click at [704, 316] on select "apprise rise encounter arise" at bounding box center [677, 318] width 69 height 17
select select "rise"
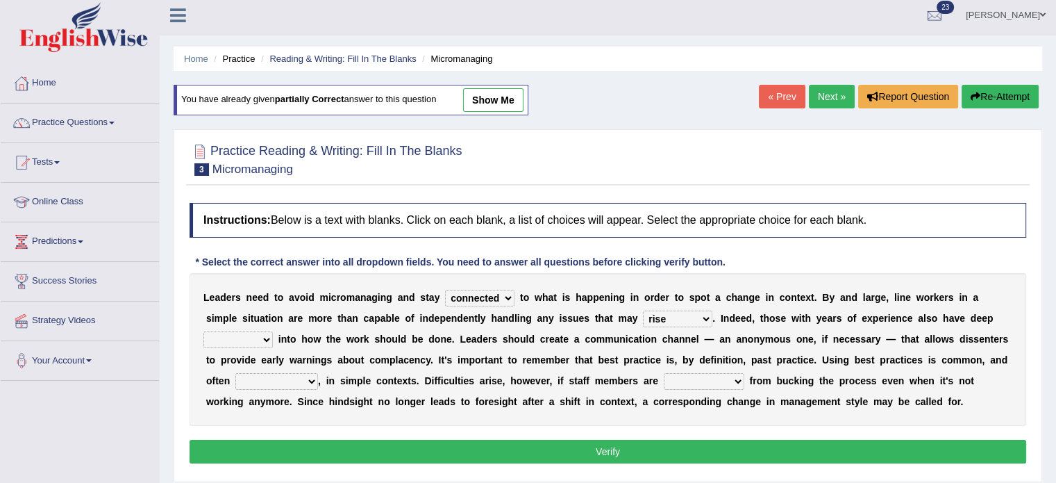
click at [643, 310] on select "apprise rise encounter arise" at bounding box center [677, 318] width 69 height 17
click at [269, 335] on select "incursion insight indignity indication" at bounding box center [237, 339] width 69 height 17
select select "insight"
click at [203, 331] on select "incursion insight indignity indication" at bounding box center [237, 339] width 69 height 17
click at [312, 374] on select "inappropriate apprehensive appropriate forbidden" at bounding box center [276, 381] width 83 height 17
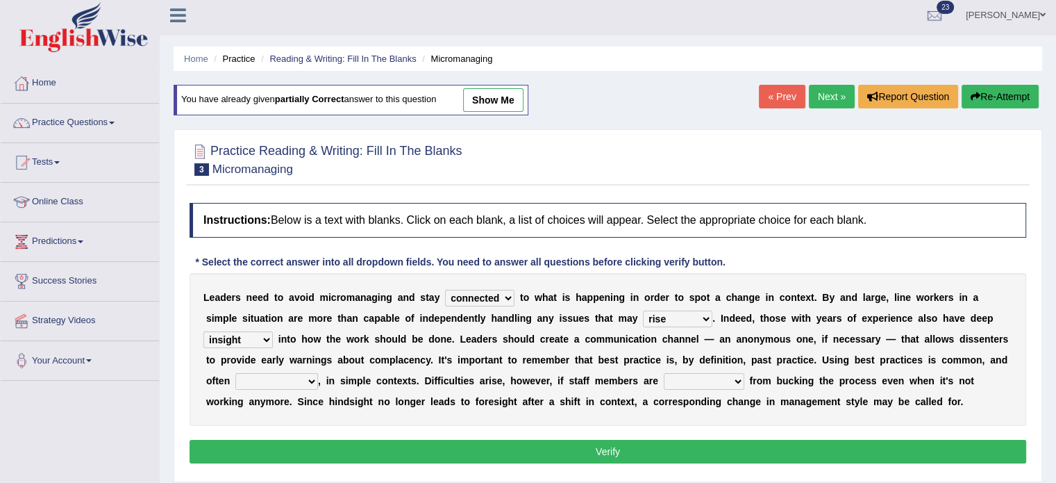
select select "appropriate"
click at [235, 373] on select "inappropriate apprehensive appropriate forbidden" at bounding box center [276, 381] width 83 height 17
click at [740, 377] on select "disarranged disinclined discouraged disintegrated" at bounding box center [704, 381] width 81 height 17
select select "discouraged"
click at [664, 373] on select "disarranged disinclined discouraged disintegrated" at bounding box center [704, 381] width 81 height 17
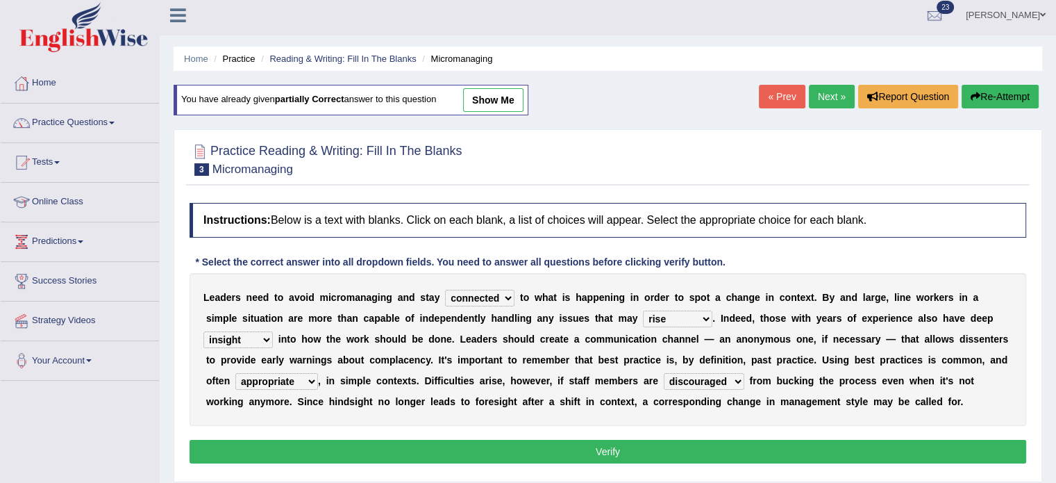
click at [677, 444] on button "Verify" at bounding box center [608, 452] width 837 height 24
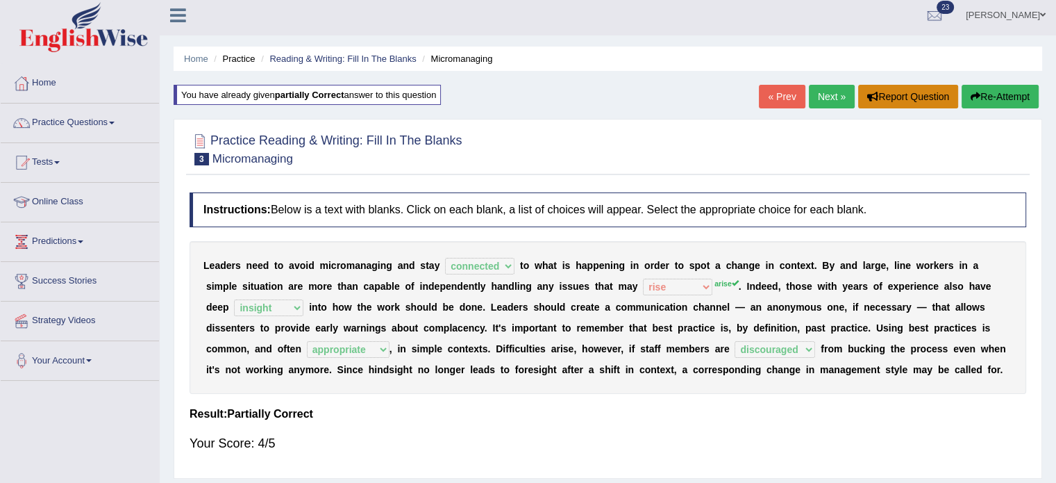
click at [942, 95] on div "Home Practice Reading & Writing: Fill In The Blanks Micromanaging You have alre…" at bounding box center [608, 342] width 896 height 694
click at [987, 94] on button "Re-Attempt" at bounding box center [1000, 97] width 77 height 24
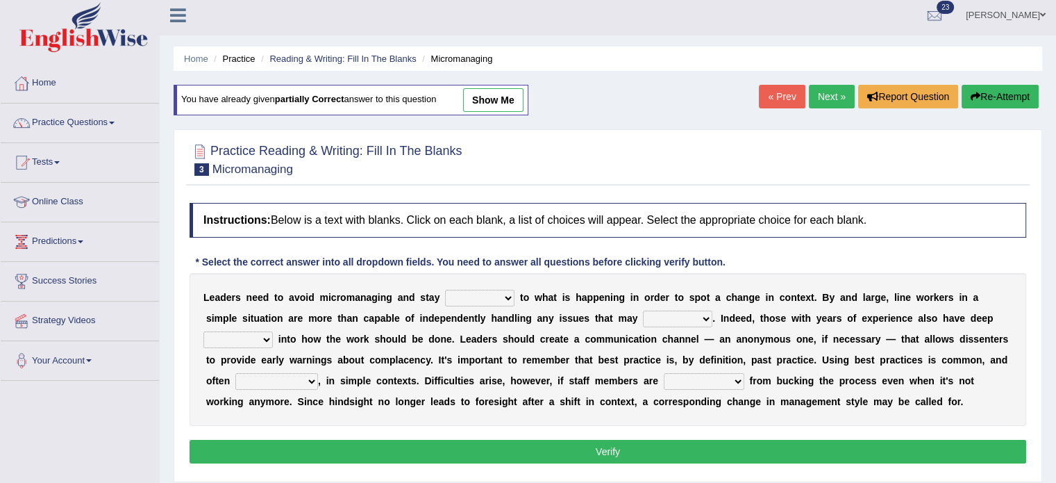
click at [503, 295] on select "complied connected precise concise" at bounding box center [479, 298] width 69 height 17
select select "connected"
click at [445, 290] on select "complied connected precise concise" at bounding box center [479, 298] width 69 height 17
click at [703, 312] on select "apprise rise encounter arise" at bounding box center [677, 318] width 69 height 17
select select "arise"
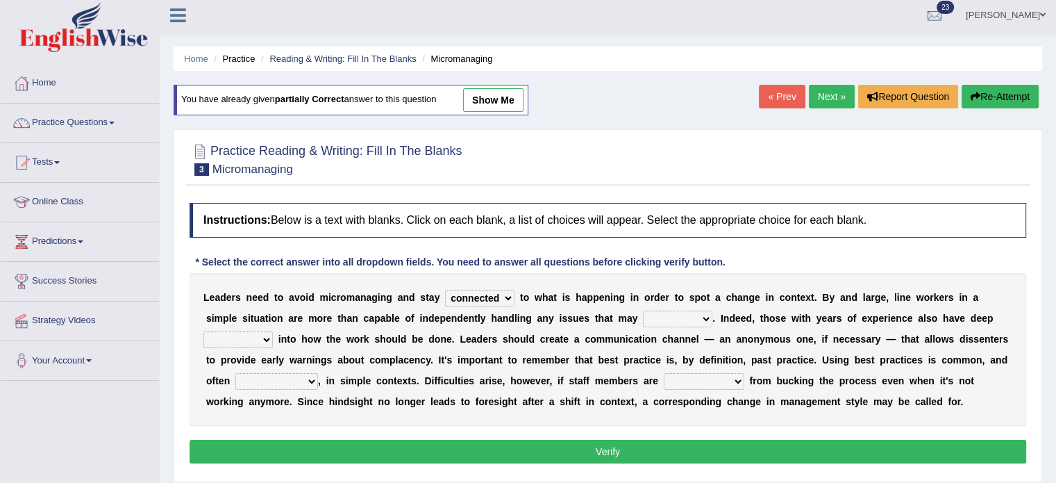
click at [643, 310] on select "apprise rise encounter arise" at bounding box center [677, 318] width 69 height 17
click at [258, 331] on select "incursion insight indignity indication" at bounding box center [237, 339] width 69 height 17
select select "insight"
click at [203, 331] on select "incursion insight indignity indication" at bounding box center [237, 339] width 69 height 17
click at [312, 378] on select "inappropriate apprehensive appropriate forbidden" at bounding box center [276, 381] width 83 height 17
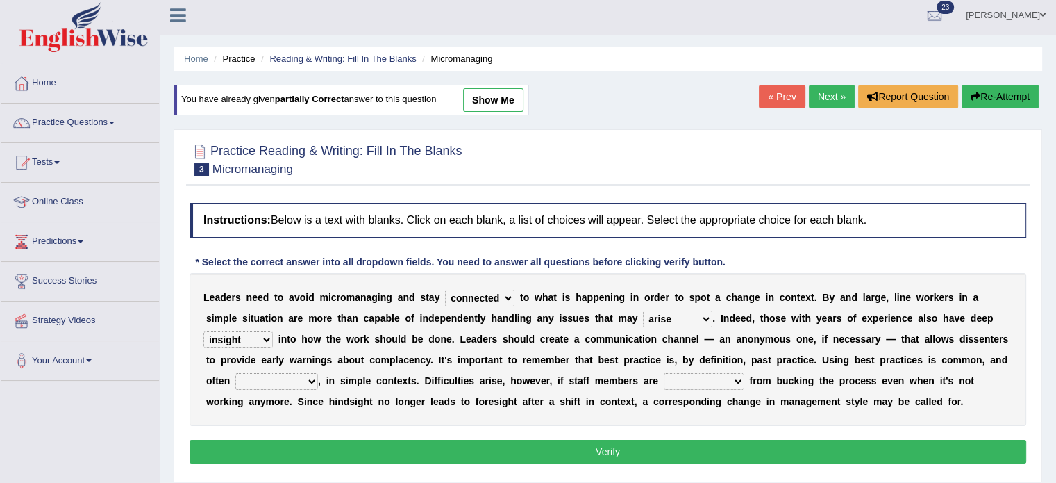
select select "appropriate"
click at [235, 373] on select "inappropriate apprehensive appropriate forbidden" at bounding box center [276, 381] width 83 height 17
click at [735, 379] on select "disarranged disinclined discouraged disintegrated" at bounding box center [704, 381] width 81 height 17
select select "discouraged"
click at [664, 373] on select "disarranged disinclined discouraged disintegrated" at bounding box center [704, 381] width 81 height 17
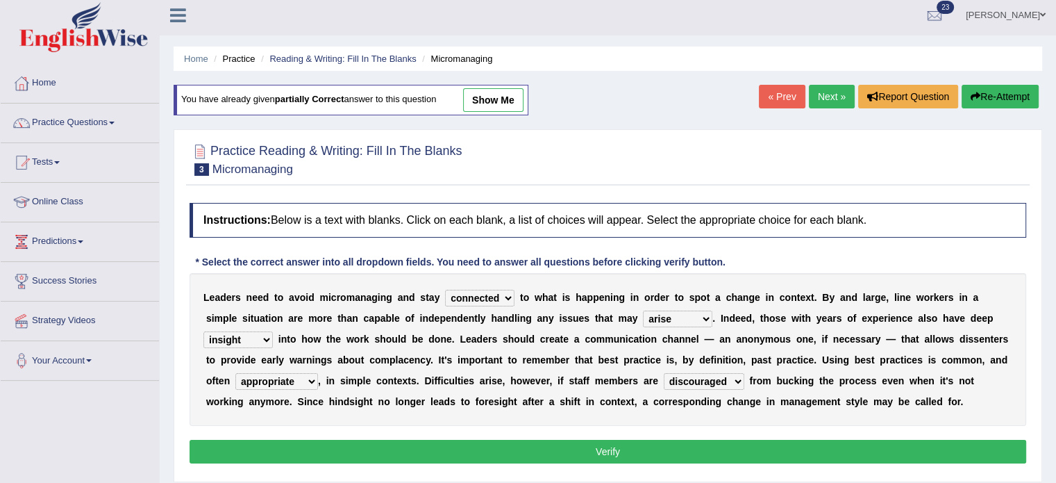
click at [703, 453] on button "Verify" at bounding box center [608, 452] width 837 height 24
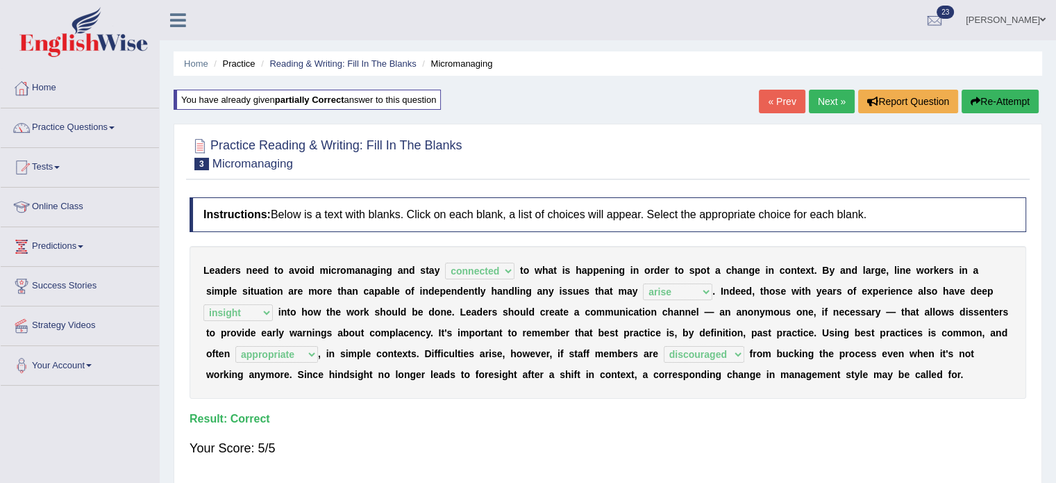
click at [822, 105] on link "Next »" at bounding box center [832, 102] width 46 height 24
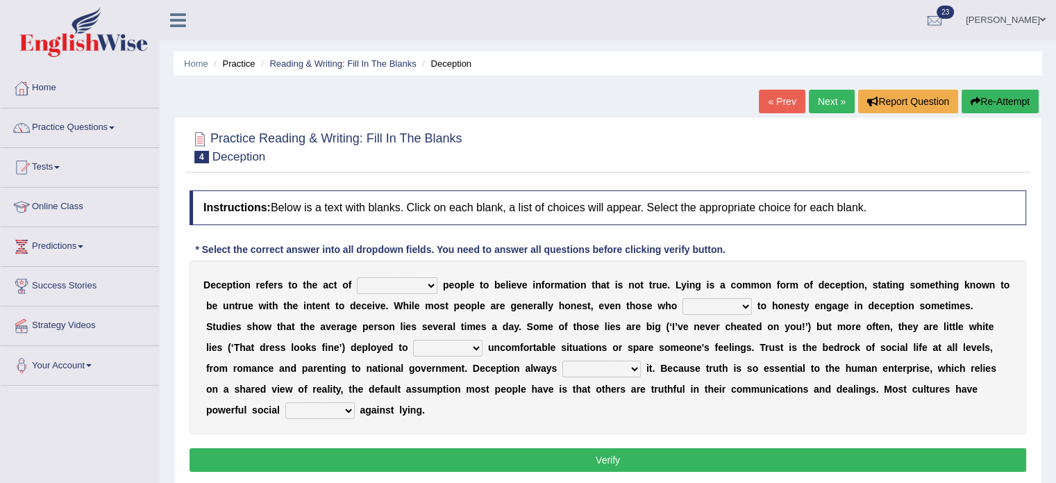
click at [432, 282] on select "discouraging forbidding detecting encouraging" at bounding box center [397, 285] width 81 height 17
select select "detecting"
click at [357, 277] on select "discouraging forbidding detecting encouraging" at bounding box center [397, 285] width 81 height 17
click at [425, 282] on select "discouraging forbidding detecting encouraging" at bounding box center [397, 285] width 81 height 17
click at [473, 419] on div "D e c e p t i o n r e f e r s t o t h e a c t o f discouraging forbidding detec…" at bounding box center [608, 347] width 837 height 174
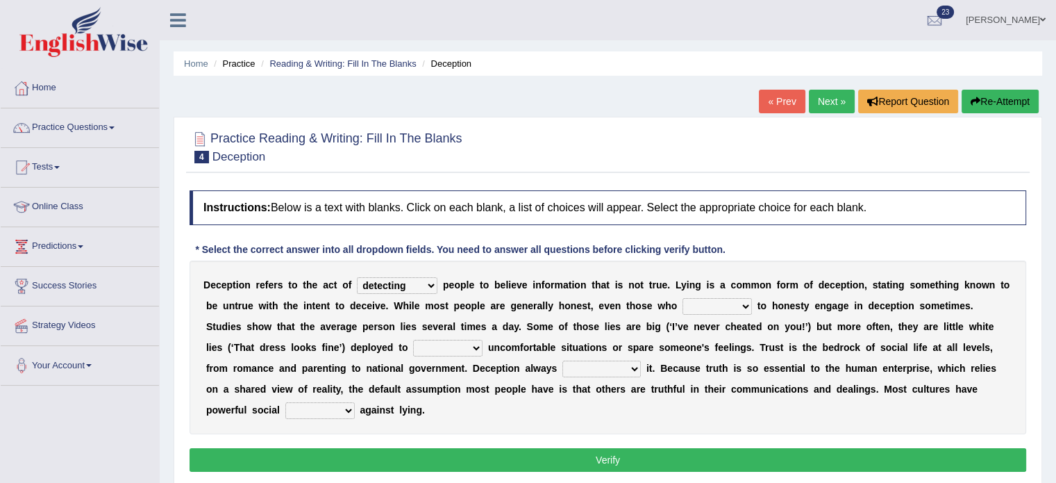
click at [749, 306] on select "describe prescribe inscribe subscribe" at bounding box center [717, 306] width 69 height 17
select select "inscribe"
click at [683, 298] on select "describe prescribe inscribe subscribe" at bounding box center [717, 306] width 69 height 17
click at [478, 341] on select "contest illuminate disguise avoid" at bounding box center [447, 348] width 69 height 17
select select "avoid"
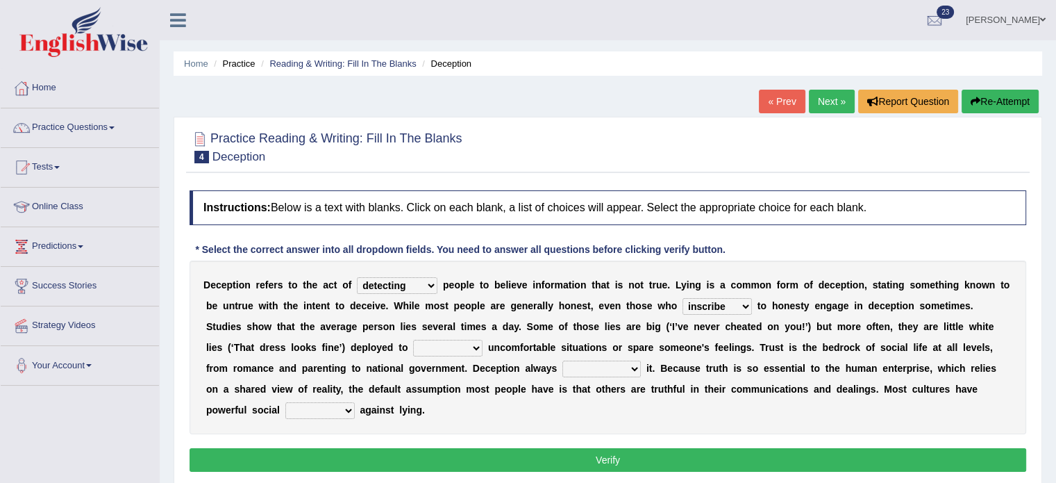
click at [413, 340] on select "contest illuminate disguise avoid" at bounding box center [447, 348] width 69 height 17
click at [625, 370] on select "undermines underscores undertakes underwrites" at bounding box center [601, 368] width 78 height 17
select select "undertakes"
click at [562, 360] on select "undermines underscores undertakes underwrites" at bounding box center [601, 368] width 78 height 17
click at [634, 363] on select "undermines underscores undertakes underwrites" at bounding box center [601, 368] width 78 height 17
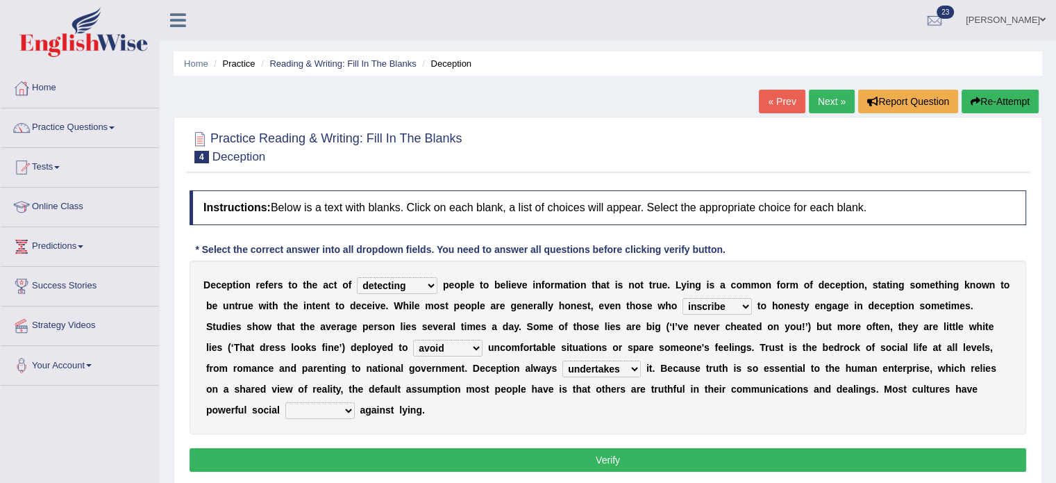
click at [722, 416] on div "D e c e p t i o n r e f e r s t o t h e a c t o f discouraging forbidding detec…" at bounding box center [608, 347] width 837 height 174
click at [342, 409] on select "ejections sanctions fractions inductions" at bounding box center [319, 410] width 69 height 17
click at [285, 402] on select "ejections sanctions fractions inductions" at bounding box center [319, 410] width 69 height 17
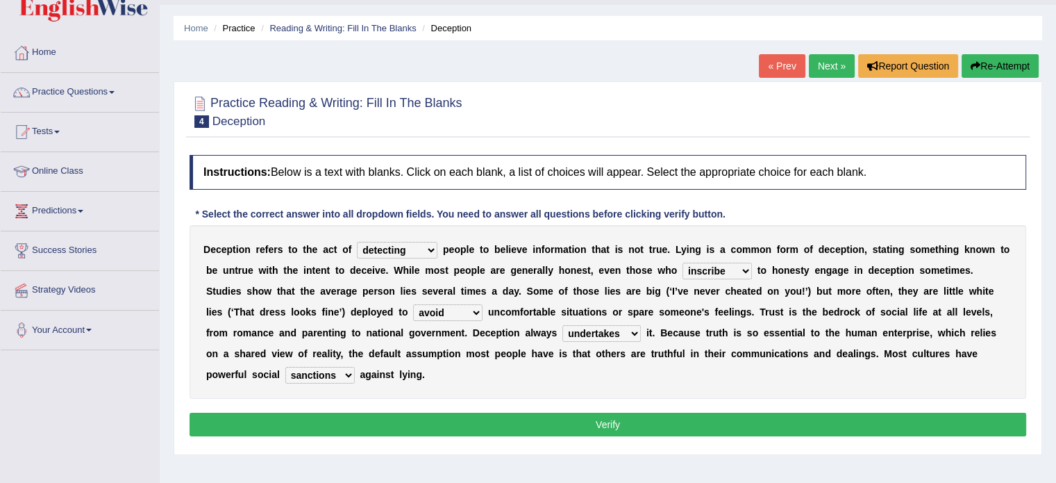
scroll to position [37, 0]
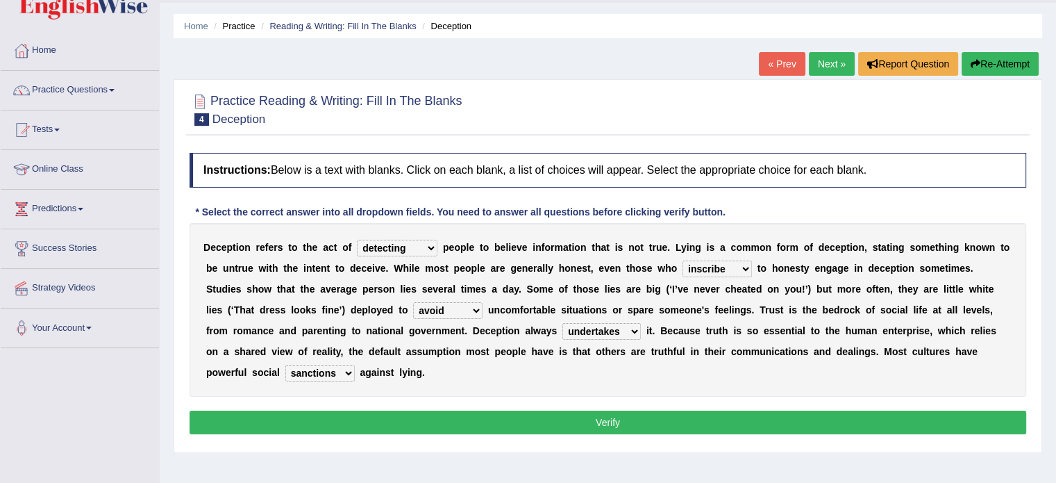
click at [346, 366] on select "ejections sanctions fractions inductions" at bounding box center [319, 373] width 69 height 17
select select "inductions"
click at [285, 365] on select "ejections sanctions fractions inductions" at bounding box center [319, 373] width 69 height 17
click at [492, 415] on button "Verify" at bounding box center [608, 422] width 837 height 24
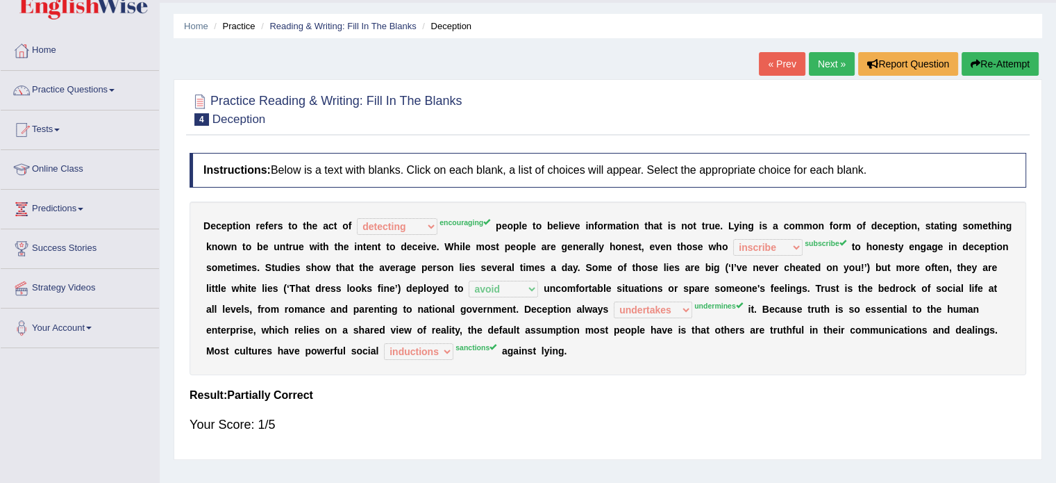
click at [986, 62] on button "Re-Attempt" at bounding box center [1000, 64] width 77 height 24
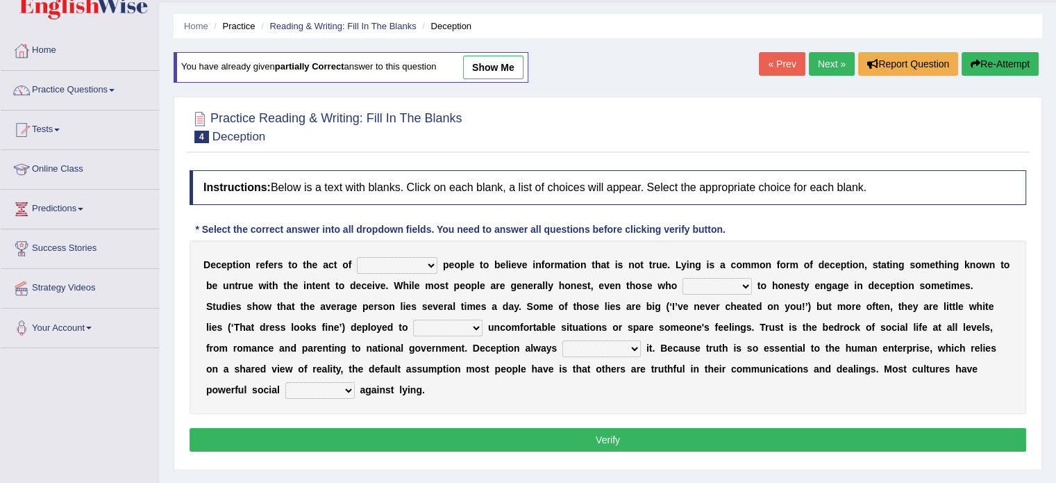
click at [434, 258] on select "discouraging forbidding detecting encouraging" at bounding box center [397, 265] width 81 height 17
select select "encouraging"
click at [357, 257] on select "discouraging forbidding detecting encouraging" at bounding box center [397, 265] width 81 height 17
click at [744, 284] on select "describe prescribe inscribe subscribe" at bounding box center [717, 286] width 69 height 17
select select "describe"
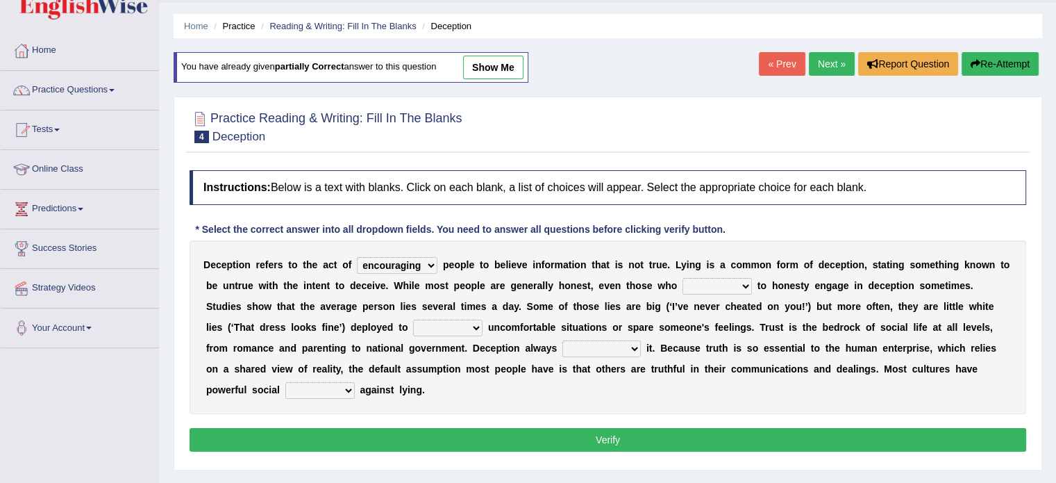
click at [683, 278] on select "describe prescribe inscribe subscribe" at bounding box center [717, 286] width 69 height 17
click at [472, 321] on select "contest illuminate disguise avoid" at bounding box center [447, 327] width 69 height 17
select select "avoid"
click at [413, 319] on select "contest illuminate disguise avoid" at bounding box center [447, 327] width 69 height 17
click at [636, 345] on select "undermines underscores undertakes underwrites" at bounding box center [601, 348] width 78 height 17
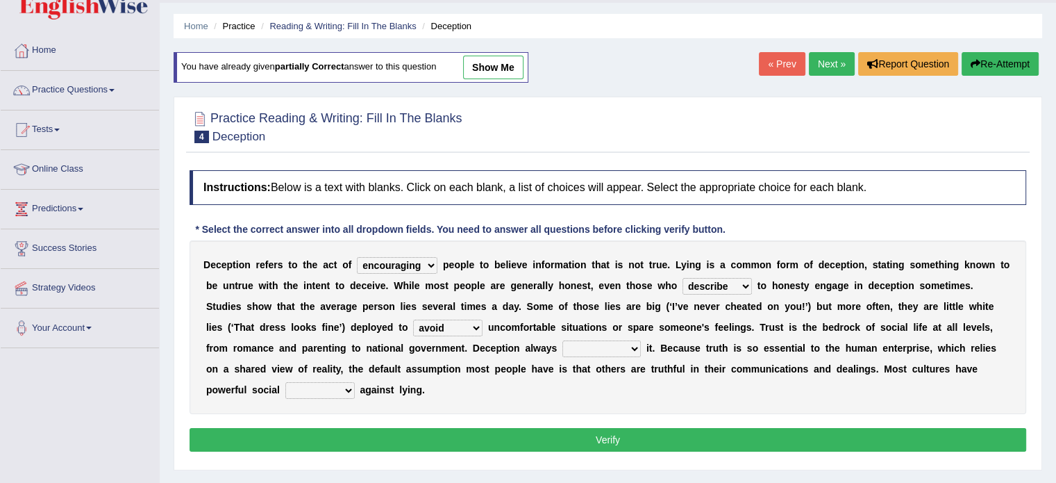
select select "underscores"
click at [562, 340] on select "undermines underscores undertakes underwrites" at bounding box center [601, 348] width 78 height 17
click at [347, 385] on select "ejections sanctions fractions inductions" at bounding box center [319, 390] width 69 height 17
select select "sanctions"
click at [285, 382] on select "ejections sanctions fractions inductions" at bounding box center [319, 390] width 69 height 17
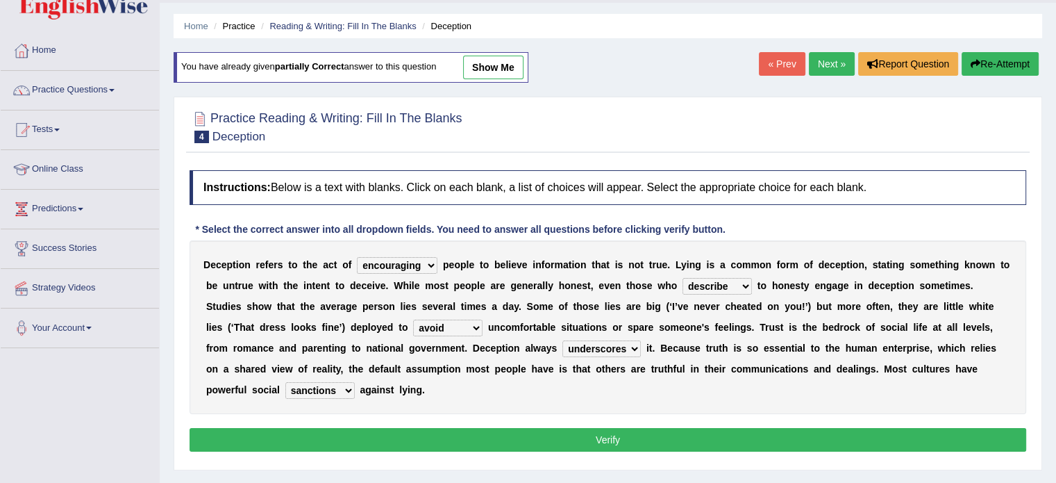
scroll to position [91, 0]
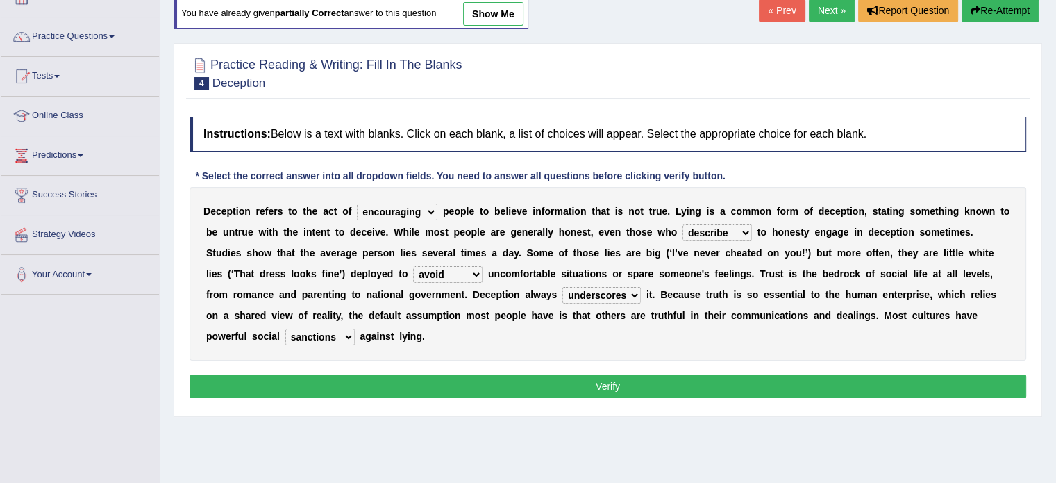
click at [469, 376] on button "Verify" at bounding box center [608, 386] width 837 height 24
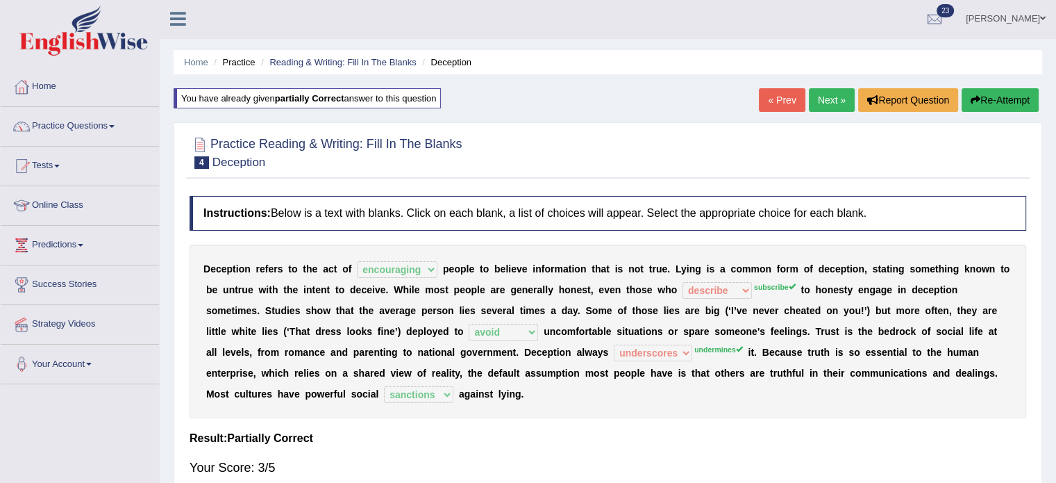
scroll to position [0, 0]
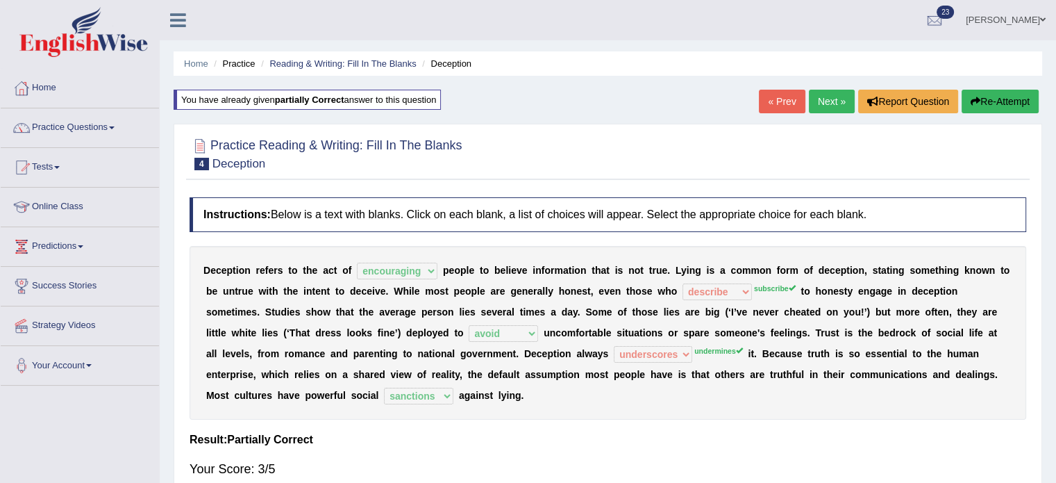
click at [991, 96] on button "Re-Attempt" at bounding box center [1000, 102] width 77 height 24
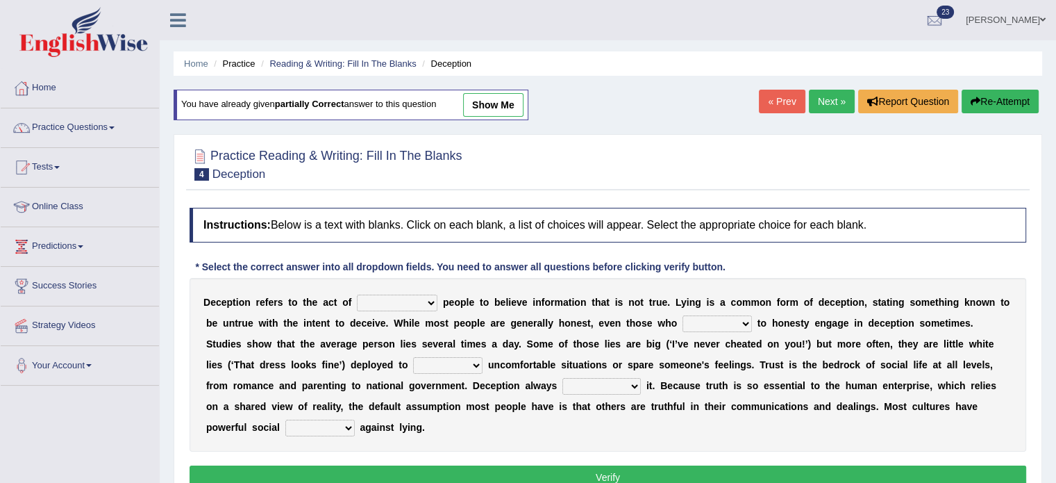
click at [431, 301] on select "discouraging forbidding detecting encouraging" at bounding box center [397, 302] width 81 height 17
select select "encouraging"
click at [357, 294] on select "discouraging forbidding detecting encouraging" at bounding box center [397, 302] width 81 height 17
click at [742, 322] on select "describe prescribe inscribe subscribe" at bounding box center [717, 323] width 69 height 17
select select "subscribe"
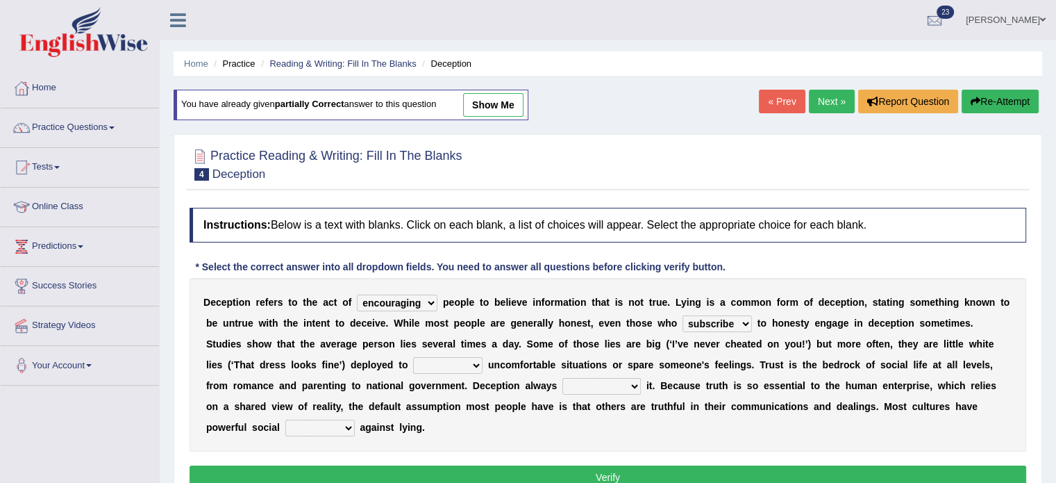
click at [683, 315] on select "describe prescribe inscribe subscribe" at bounding box center [717, 323] width 69 height 17
click at [478, 360] on select "contest illuminate disguise avoid" at bounding box center [447, 365] width 69 height 17
select select "avoid"
click at [413, 357] on select "contest illuminate disguise avoid" at bounding box center [447, 365] width 69 height 17
click at [633, 383] on select "undermines underscores undertakes underwrites" at bounding box center [601, 386] width 78 height 17
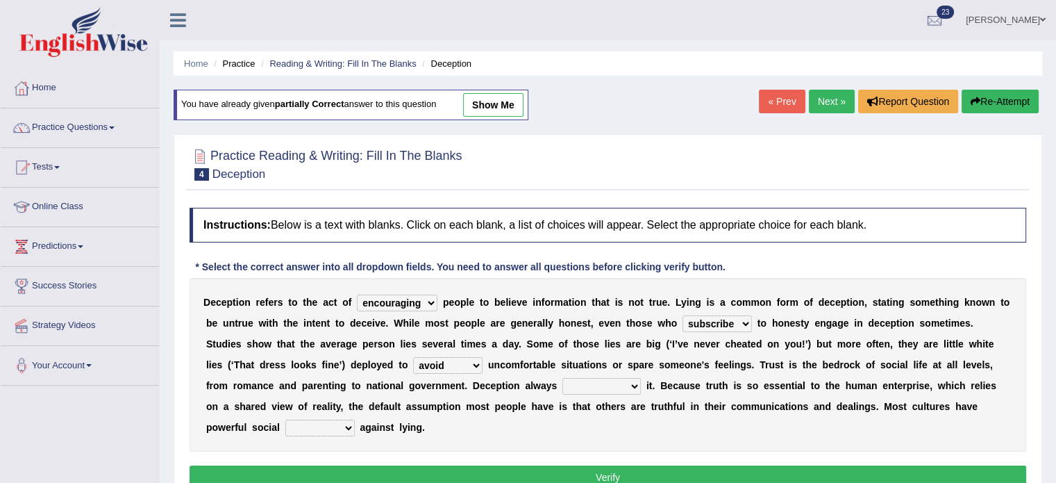
select select "undermines"
click at [562, 378] on select "undermines underscores undertakes underwrites" at bounding box center [601, 386] width 78 height 17
click at [352, 426] on select "ejections sanctions fractions inductions" at bounding box center [319, 427] width 69 height 17
select select "sanctions"
click at [285, 419] on select "ejections sanctions fractions inductions" at bounding box center [319, 427] width 69 height 17
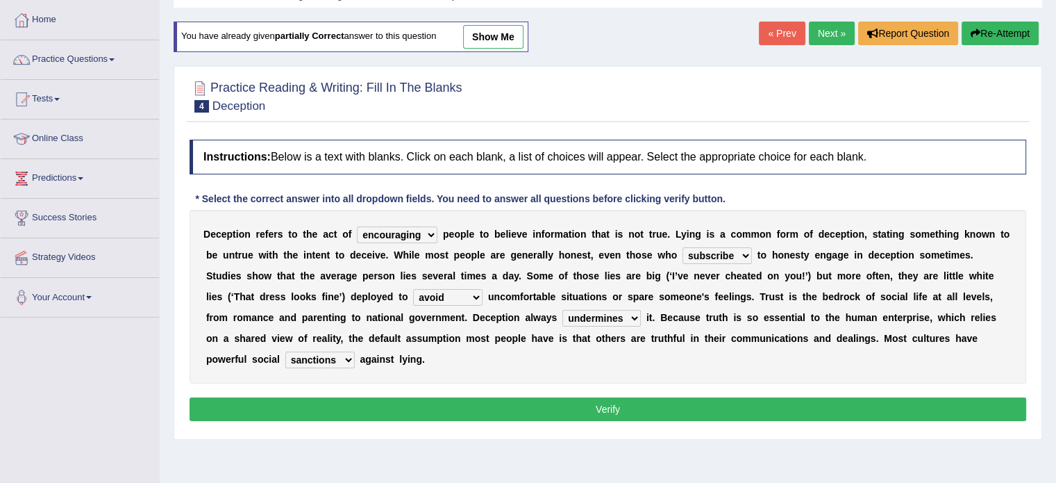
scroll to position [72, 0]
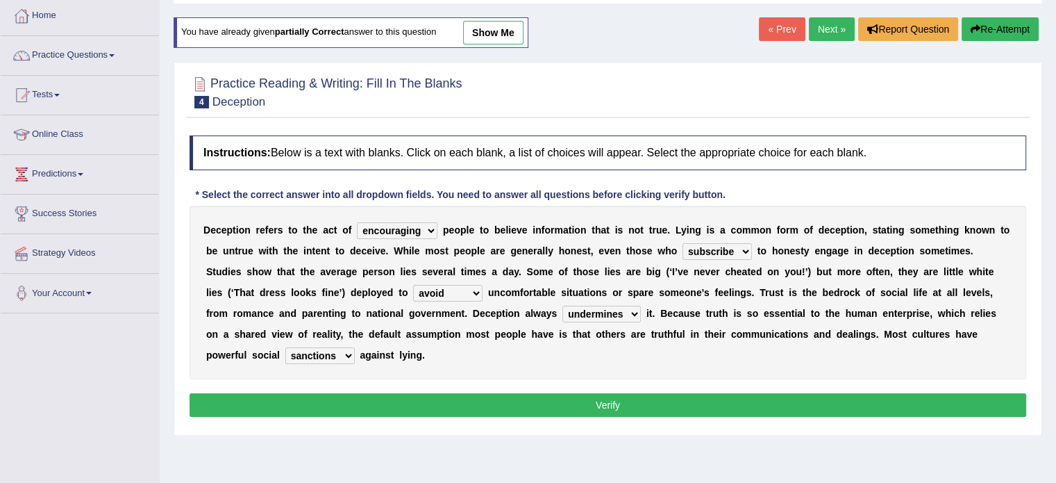
click at [529, 410] on button "Verify" at bounding box center [608, 405] width 837 height 24
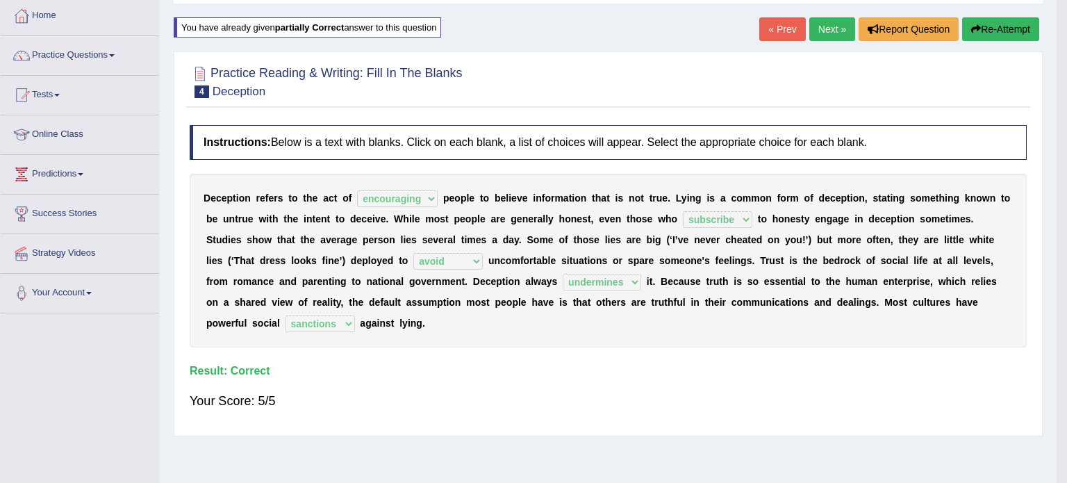
click at [529, 410] on body "Toggle navigation Home Practice Questions Speaking Practice Read Aloud Repeat S…" at bounding box center [533, 169] width 1067 height 483
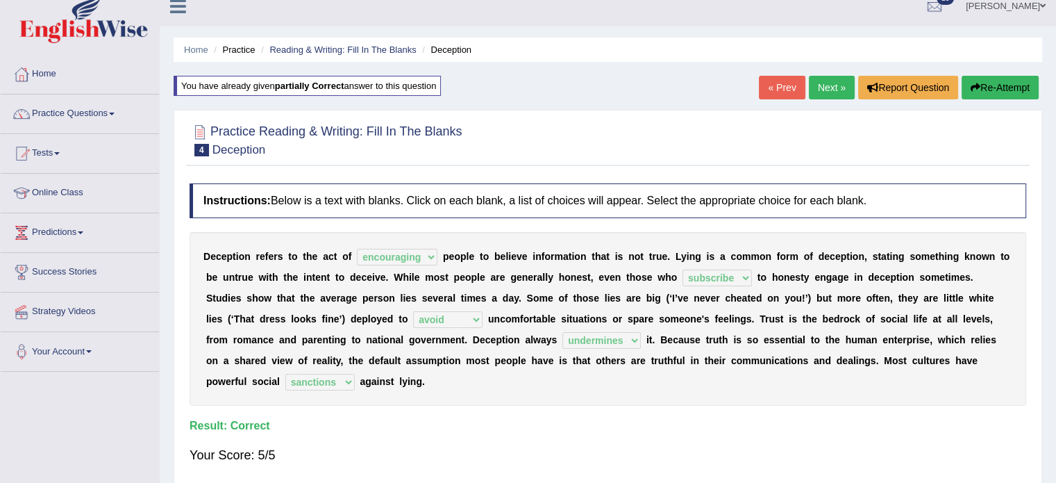
scroll to position [12, 0]
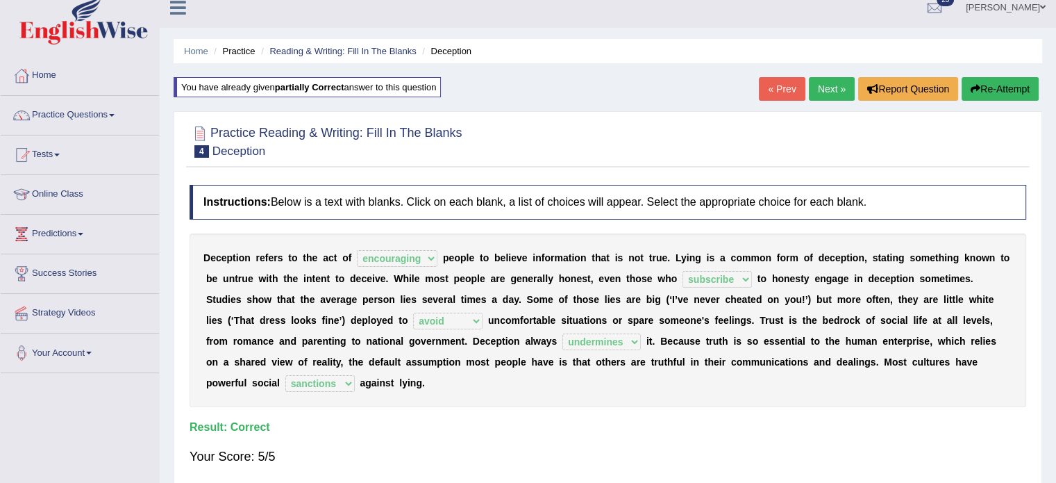
click at [830, 84] on link "Next »" at bounding box center [832, 89] width 46 height 24
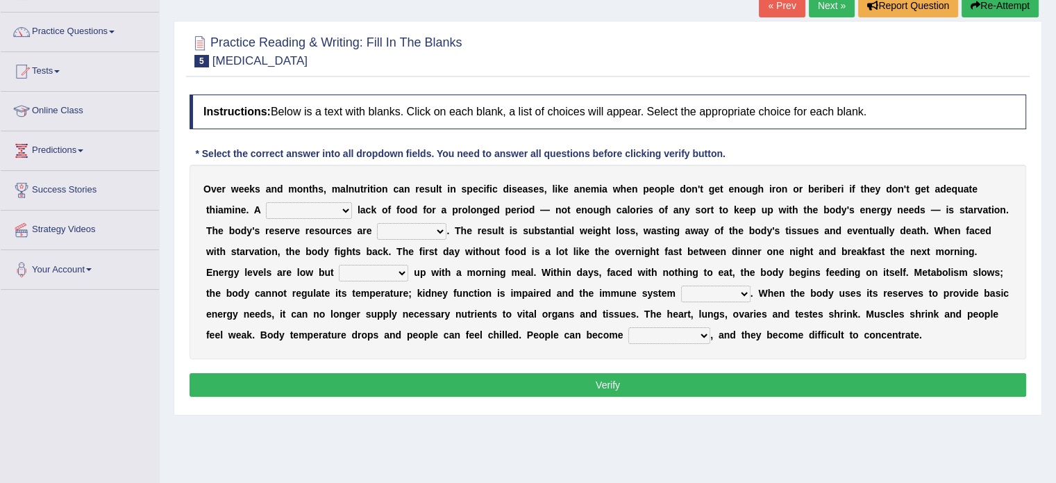
scroll to position [94, 0]
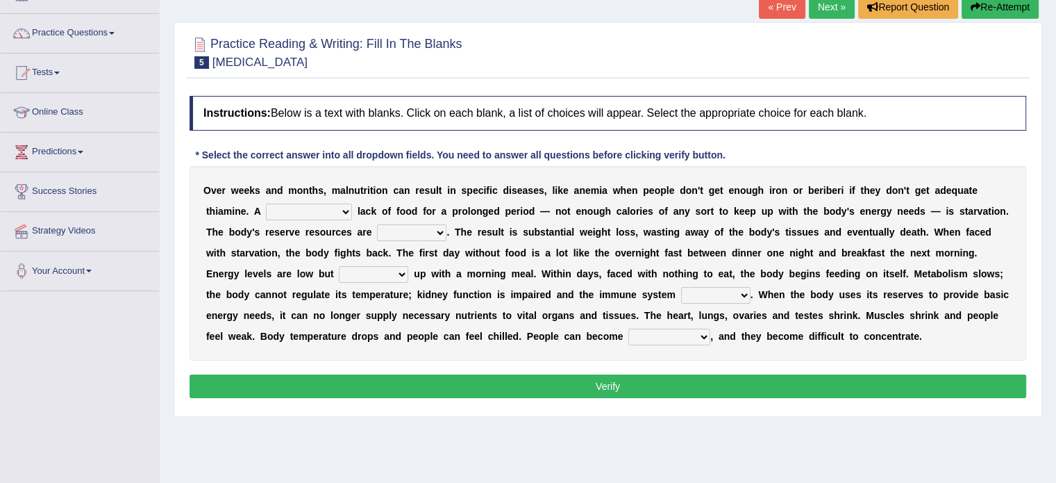
click at [344, 206] on select "severe distinguishing proper distinctive" at bounding box center [309, 211] width 86 height 17
click at [266, 203] on select "severe distinguishing proper distinctive" at bounding box center [309, 211] width 86 height 17
click at [344, 209] on select "severe distinguishing proper distinctive" at bounding box center [309, 211] width 86 height 17
click at [266, 203] on select "severe distinguishing proper distinctive" at bounding box center [309, 211] width 86 height 17
click at [343, 209] on select "severe distinguishing proper distinctive" at bounding box center [309, 211] width 86 height 17
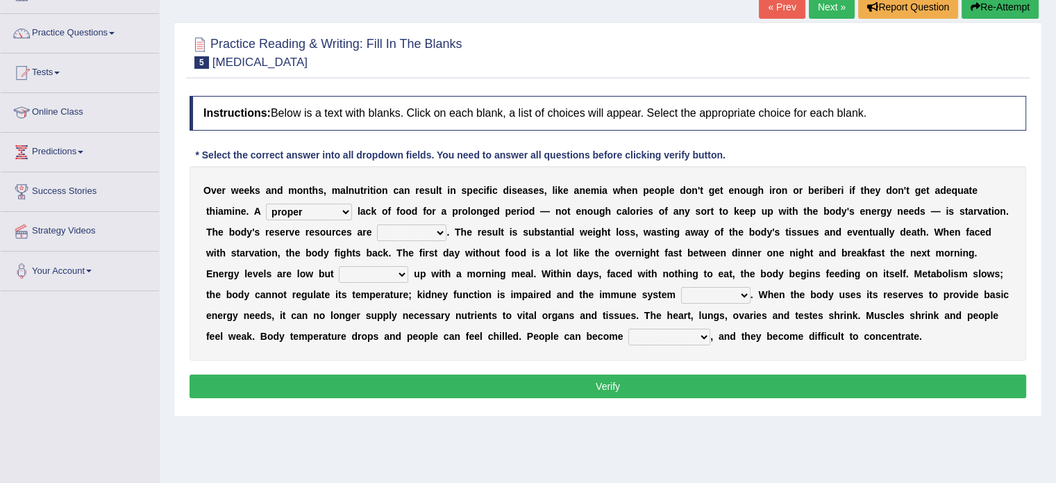
select select "severe"
click at [266, 203] on select "severe distinguishing proper distinctive" at bounding box center [309, 211] width 86 height 17
click at [439, 227] on select "obsoleted depleted pelleted deleted" at bounding box center [411, 232] width 69 height 17
select select "depleted"
click at [377, 224] on select "obsoleted depleted pelleted deleted" at bounding box center [411, 232] width 69 height 17
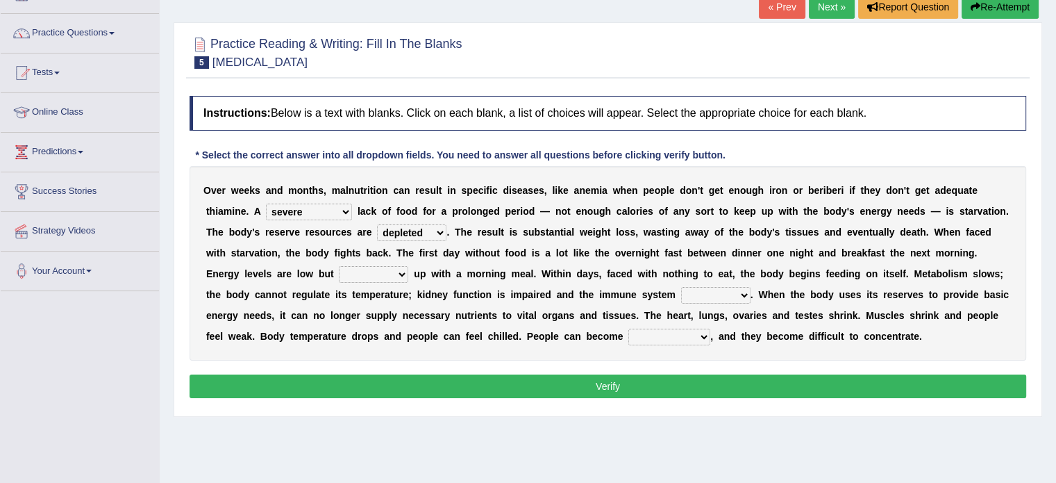
click at [404, 269] on select "feed come chill pick" at bounding box center [373, 274] width 69 height 17
select select "come"
click at [339, 266] on select "feed come chill pick" at bounding box center [373, 274] width 69 height 17
click at [746, 291] on select "deepens deafens weakens surpasses" at bounding box center [715, 295] width 69 height 17
select select "weakens"
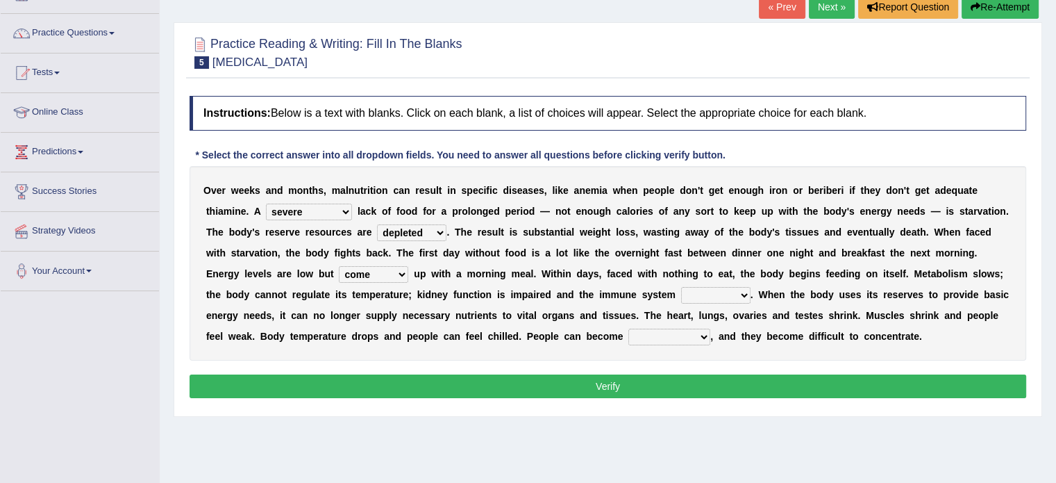
click at [681, 287] on select "deepens deafens weakens surpasses" at bounding box center [715, 295] width 69 height 17
click at [694, 333] on select "irritable commutable indisputable transportable" at bounding box center [669, 336] width 82 height 17
select select "irritable"
click at [628, 328] on select "irritable commutable indisputable transportable" at bounding box center [669, 336] width 82 height 17
click at [650, 376] on button "Verify" at bounding box center [608, 386] width 837 height 24
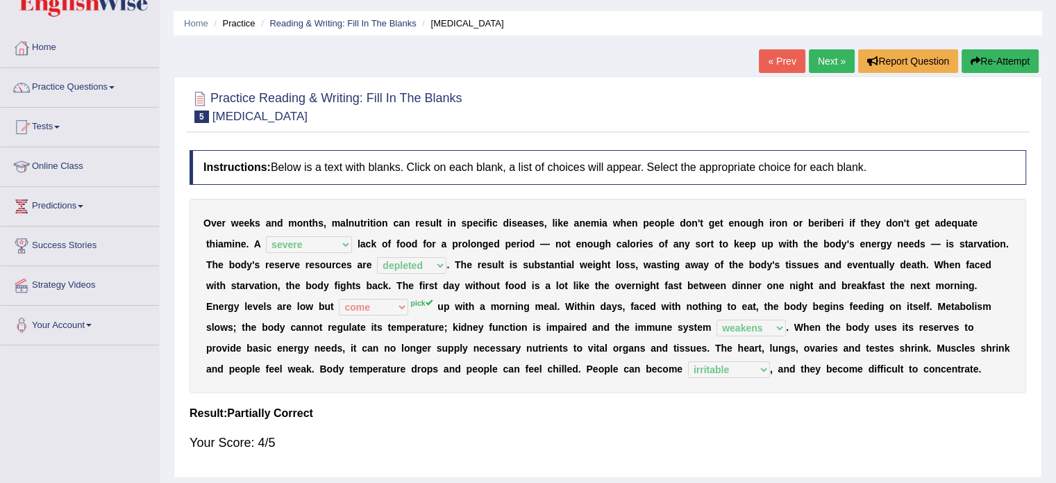
scroll to position [36, 0]
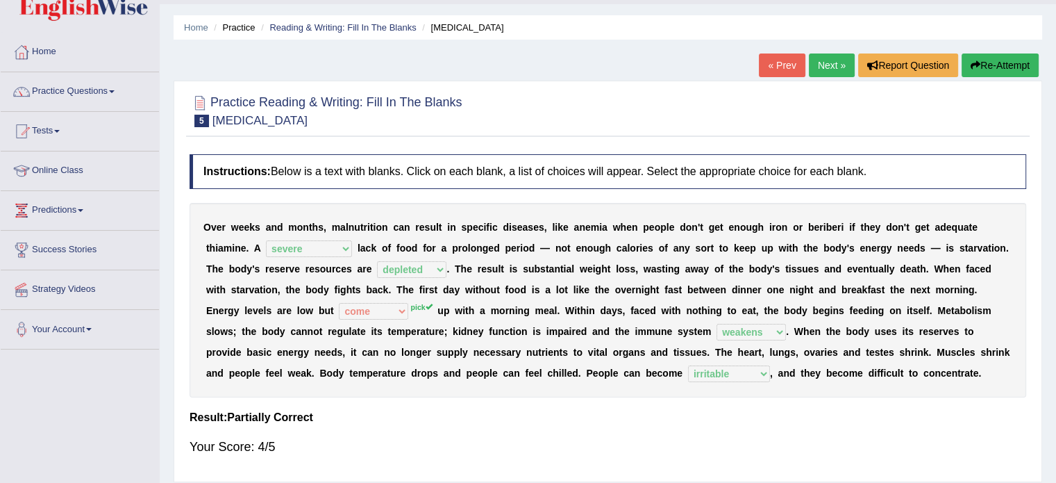
click at [981, 62] on button "Re-Attempt" at bounding box center [1000, 65] width 77 height 24
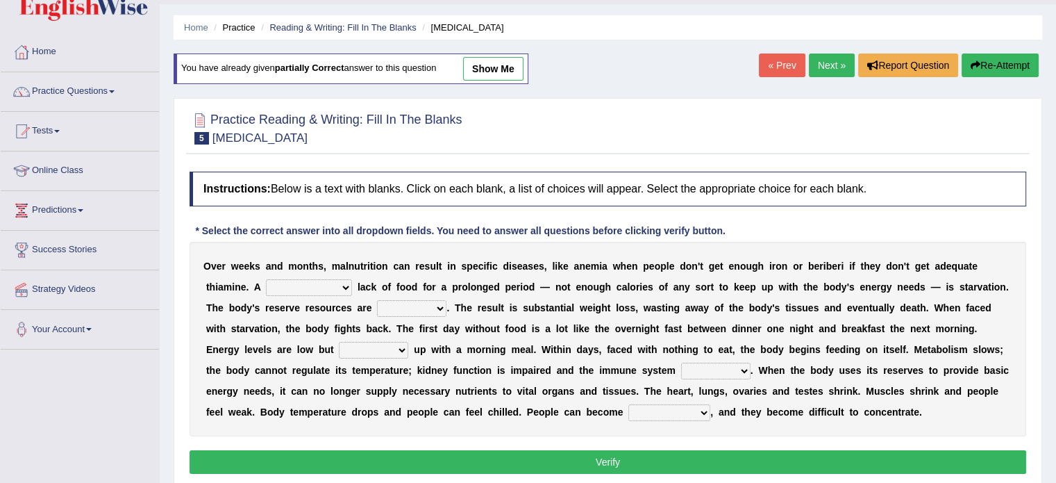
click at [346, 285] on select "severe distinguishing proper distinctive" at bounding box center [309, 287] width 86 height 17
select select "severe"
click at [266, 279] on select "severe distinguishing proper distinctive" at bounding box center [309, 287] width 86 height 17
click at [433, 303] on select "obsoleted depleted pelleted deleted" at bounding box center [411, 308] width 69 height 17
select select "depleted"
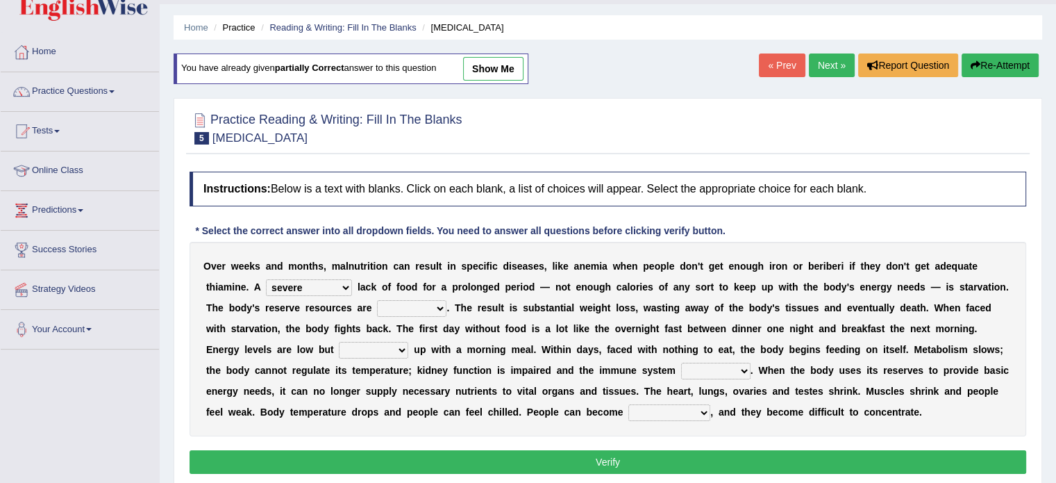
click at [377, 300] on select "obsoleted depleted pelleted deleted" at bounding box center [411, 308] width 69 height 17
click at [403, 344] on select "feed come chill pick" at bounding box center [373, 350] width 69 height 17
select select "pick"
click at [339, 342] on select "feed come chill pick" at bounding box center [373, 350] width 69 height 17
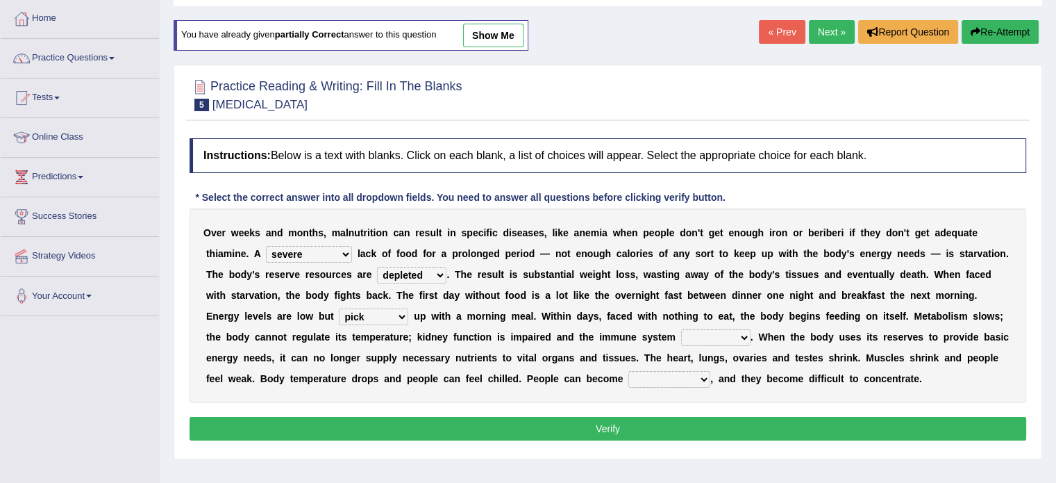
scroll to position [70, 0]
click at [746, 332] on select "deepens deafens weakens surpasses" at bounding box center [715, 336] width 69 height 17
select select "weakens"
click at [681, 328] on select "deepens deafens weakens surpasses" at bounding box center [715, 336] width 69 height 17
click at [698, 372] on select "irritable commutable indisputable transportable" at bounding box center [669, 378] width 82 height 17
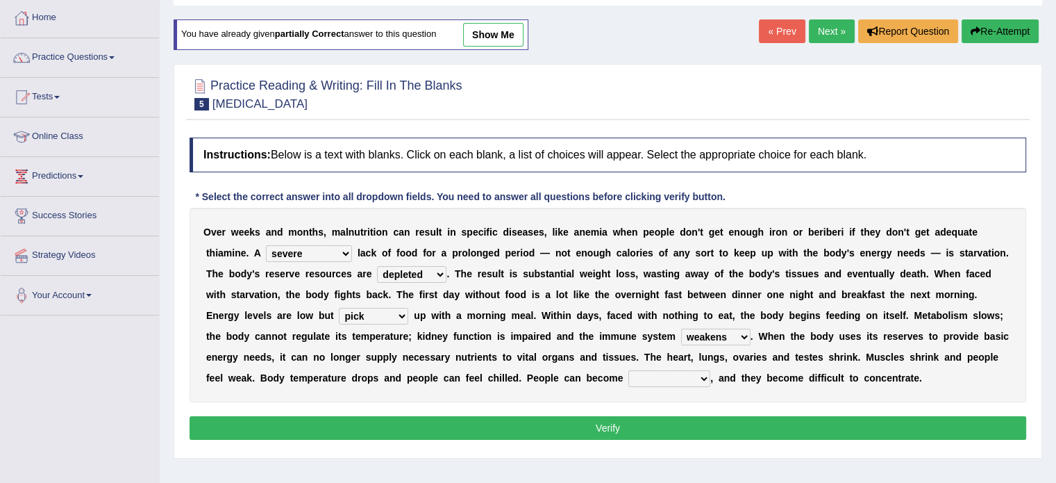
select select "irritable"
click at [628, 370] on select "irritable commutable indisputable transportable" at bounding box center [669, 378] width 82 height 17
click at [651, 427] on button "Verify" at bounding box center [608, 428] width 837 height 24
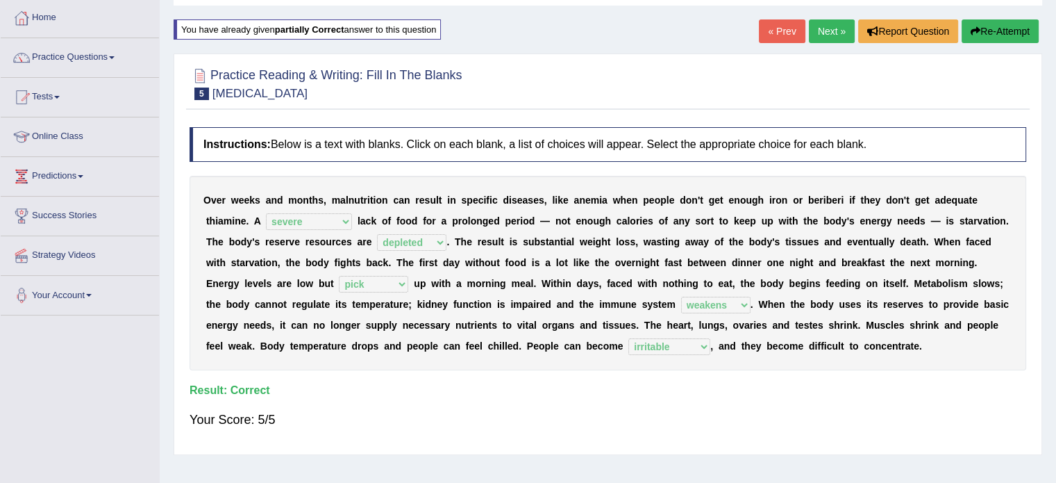
scroll to position [0, 0]
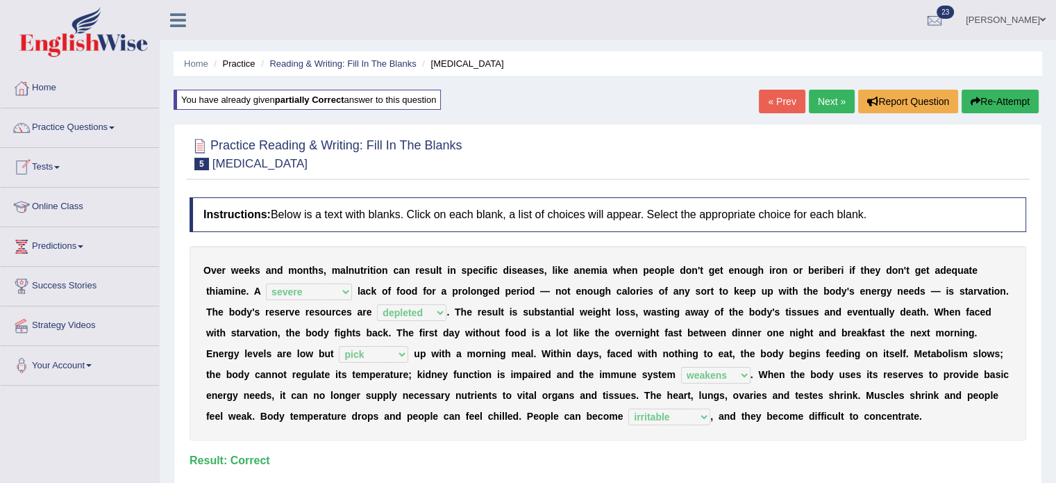
click at [56, 163] on link "Tests" at bounding box center [80, 165] width 158 height 35
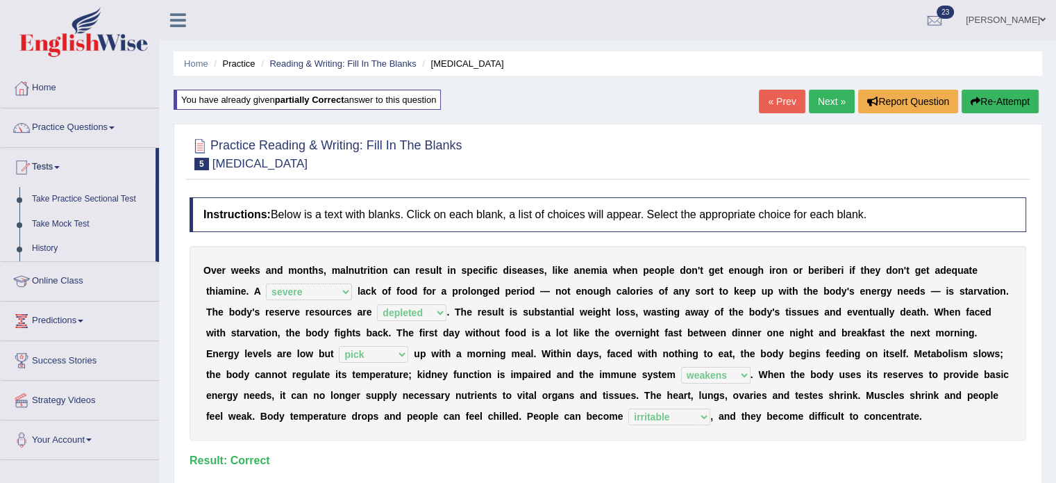
click at [123, 194] on link "Take Practice Sectional Test" at bounding box center [91, 199] width 130 height 25
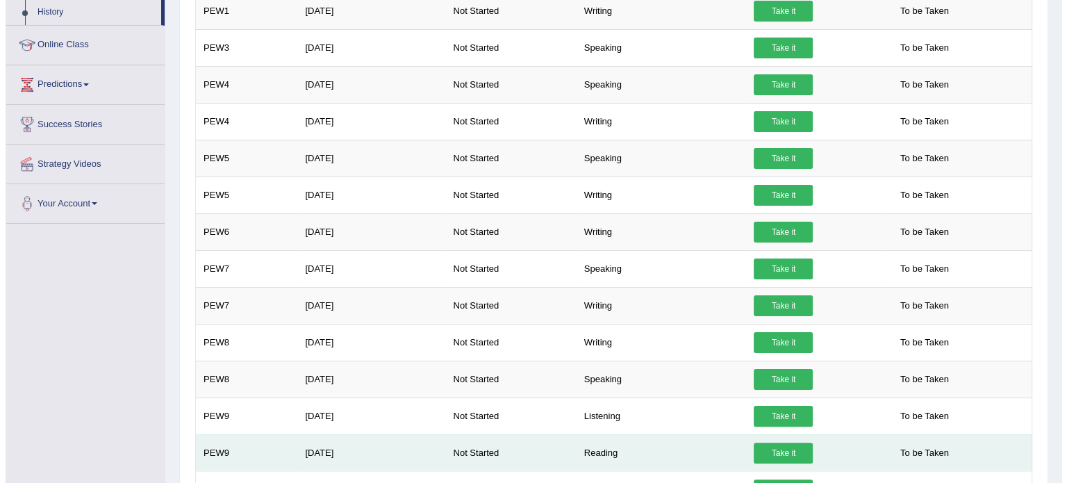
scroll to position [319, 0]
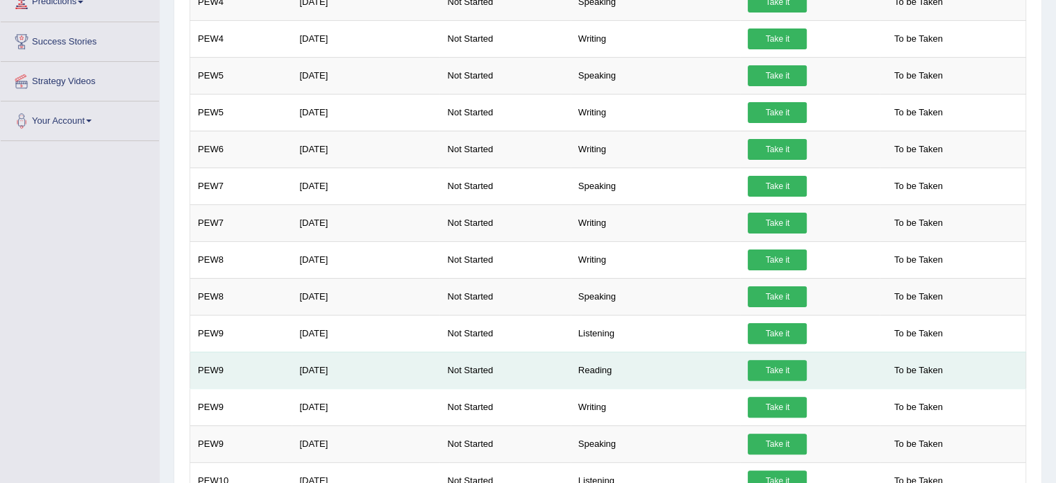
click at [780, 367] on link "Take it" at bounding box center [777, 370] width 59 height 21
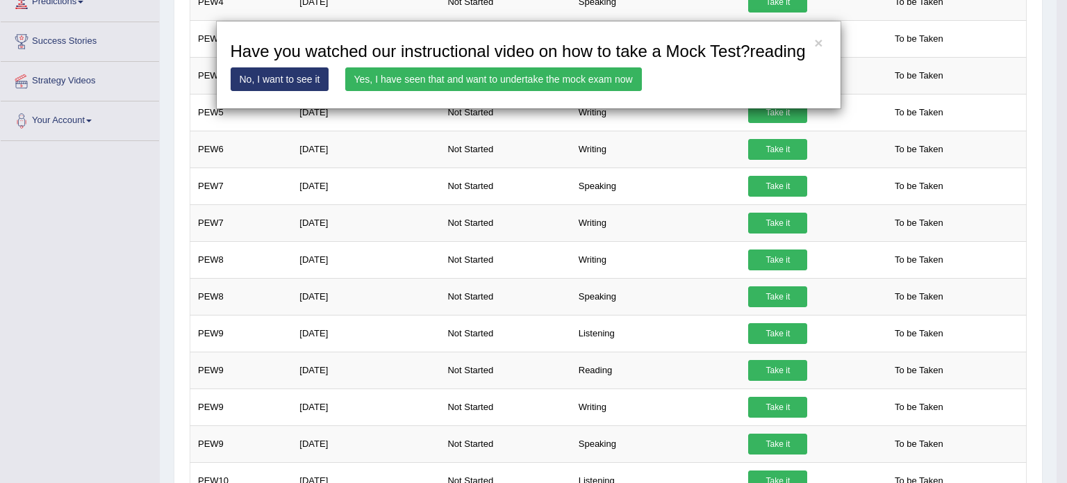
click at [396, 78] on link "Yes, I have seen that and want to undertake the mock exam now" at bounding box center [493, 79] width 296 height 24
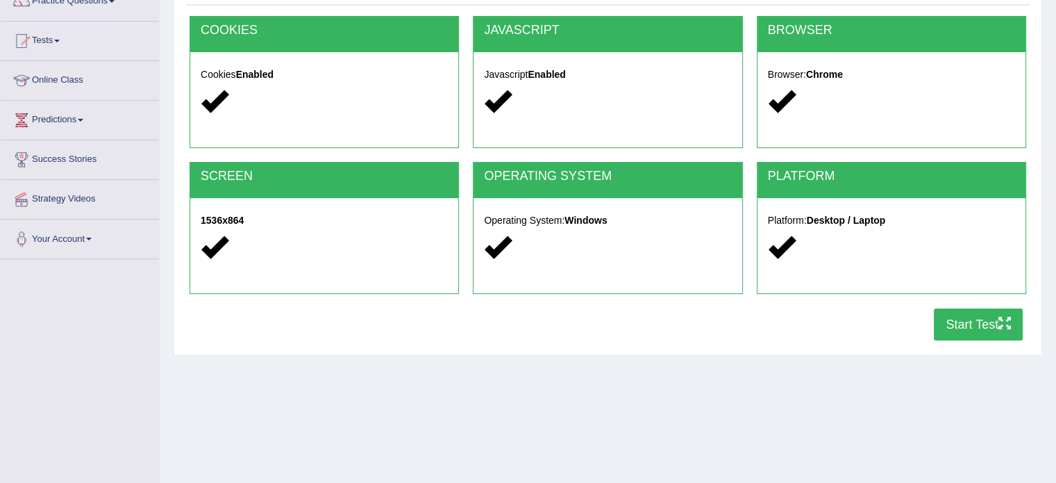
scroll to position [128, 0]
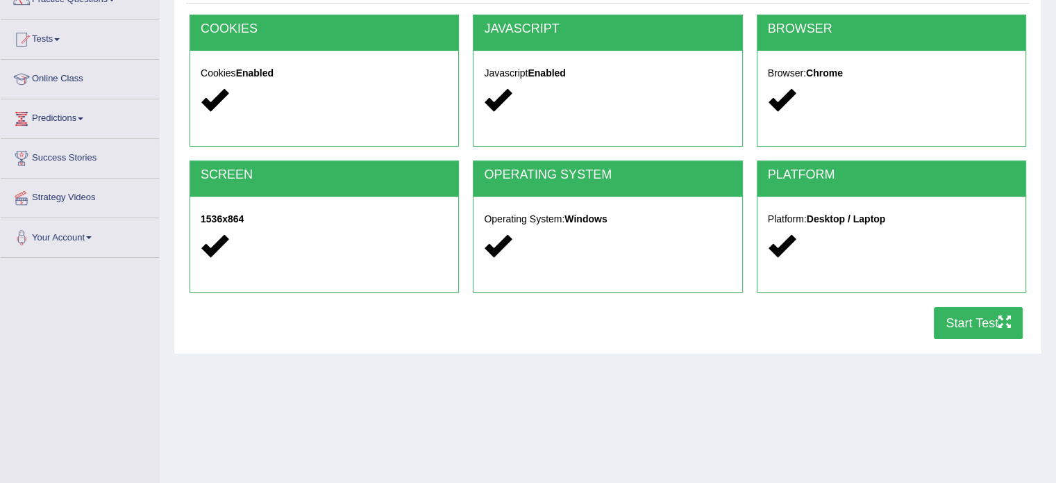
click at [953, 317] on button "Start Test" at bounding box center [978, 323] width 89 height 32
